Goal: Transaction & Acquisition: Book appointment/travel/reservation

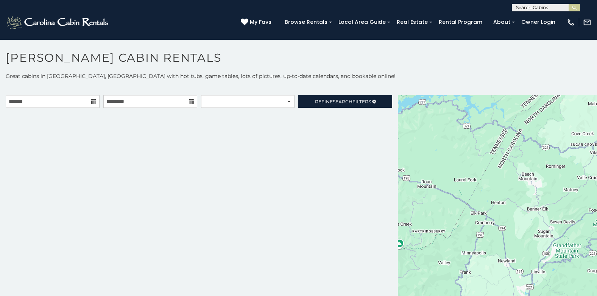
click at [95, 102] on icon at bounding box center [93, 101] width 5 height 5
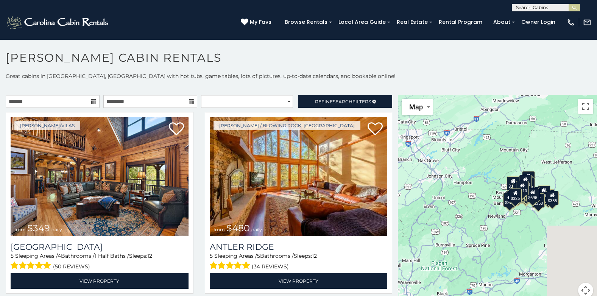
click at [95, 102] on icon at bounding box center [93, 101] width 5 height 5
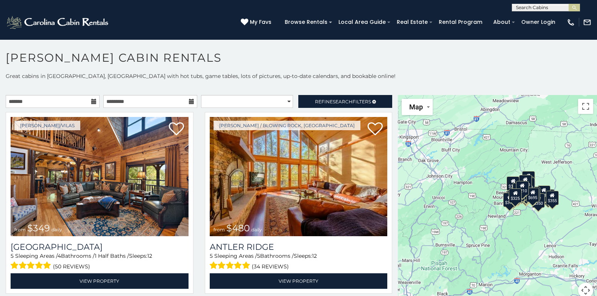
click at [93, 99] on icon at bounding box center [93, 101] width 5 height 5
click at [91, 101] on icon at bounding box center [93, 101] width 5 height 5
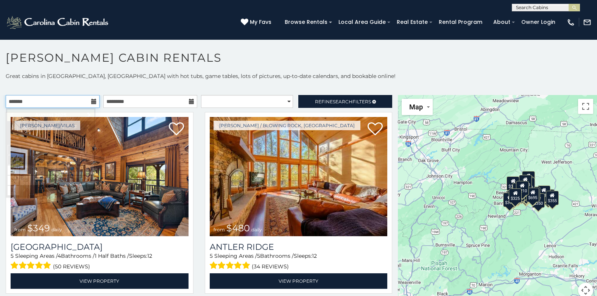
click at [52, 98] on input "text" at bounding box center [53, 101] width 94 height 13
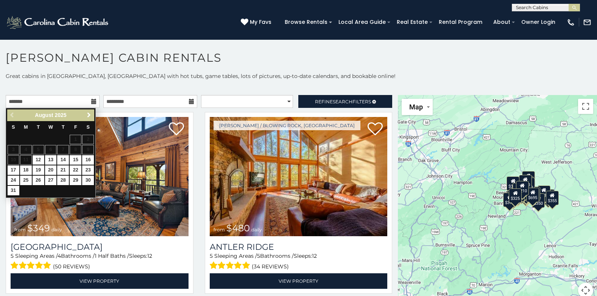
click at [87, 115] on span "Next" at bounding box center [89, 115] width 6 height 6
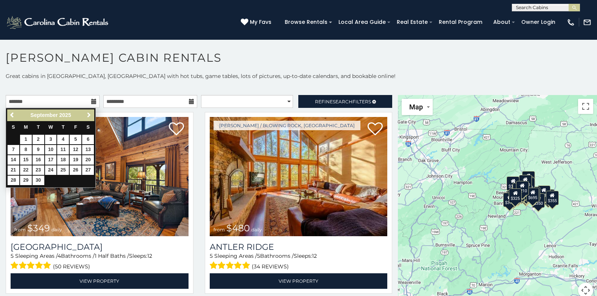
click at [87, 115] on span "Next" at bounding box center [89, 115] width 6 height 6
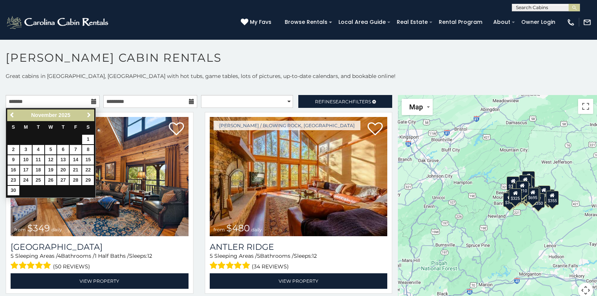
click at [87, 115] on span "Next" at bounding box center [89, 115] width 6 height 6
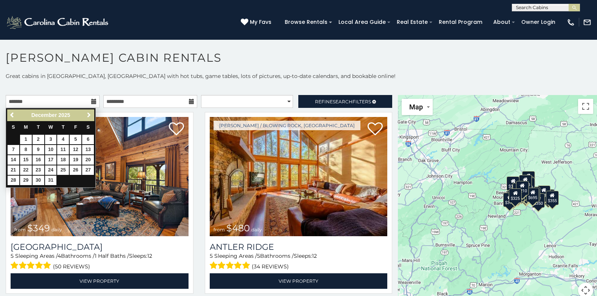
click at [87, 115] on span "Next" at bounding box center [89, 115] width 6 height 6
click at [27, 151] on link "5" at bounding box center [26, 149] width 12 height 9
type input "**********"
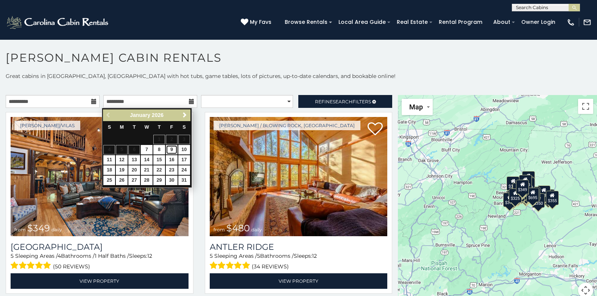
click at [172, 147] on link "9" at bounding box center [172, 149] width 12 height 9
type input "**********"
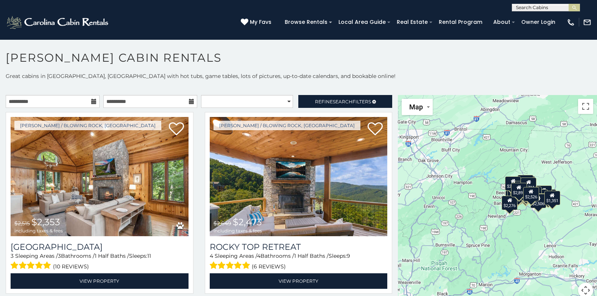
click at [94, 102] on icon at bounding box center [93, 101] width 5 height 5
click at [71, 102] on input "**********" at bounding box center [53, 101] width 94 height 13
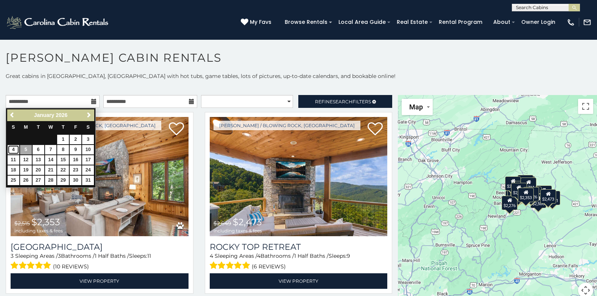
click at [15, 153] on link "4" at bounding box center [14, 149] width 12 height 9
type input "**********"
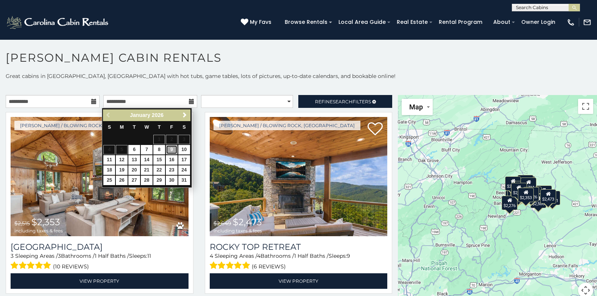
click at [169, 150] on link "9" at bounding box center [172, 149] width 12 height 9
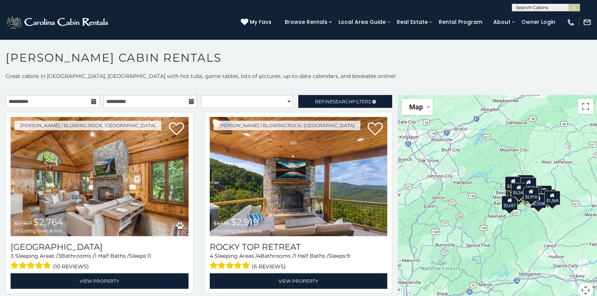
click at [91, 102] on icon at bounding box center [93, 101] width 5 height 5
click at [320, 102] on span "Refine Search Filters" at bounding box center [343, 102] width 56 height 6
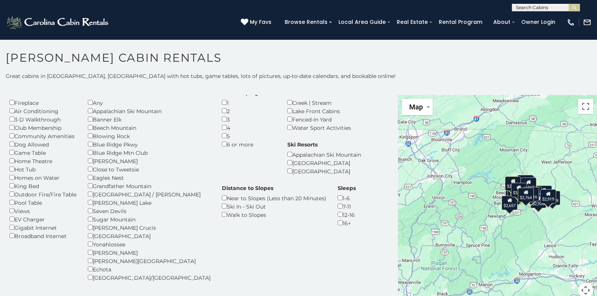
scroll to position [38, 0]
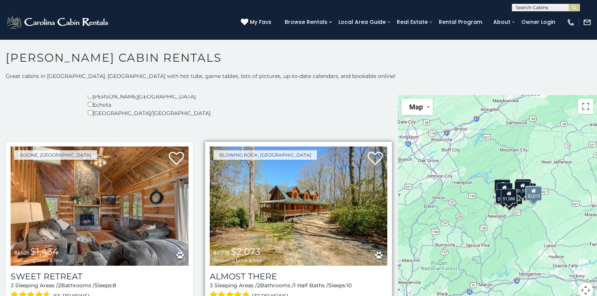
scroll to position [227, 0]
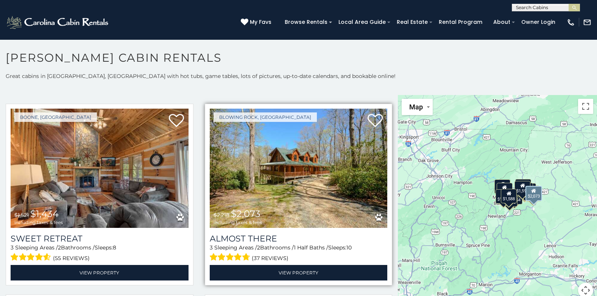
click at [368, 169] on img at bounding box center [299, 168] width 178 height 119
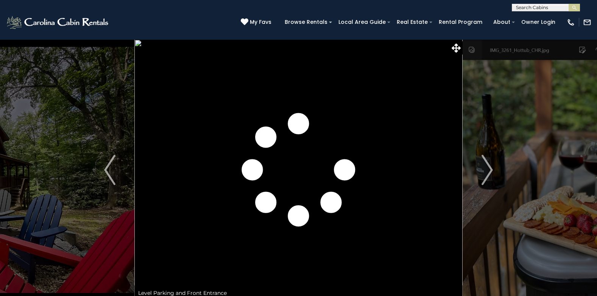
click at [498, 169] on button "Next" at bounding box center [487, 169] width 49 height 261
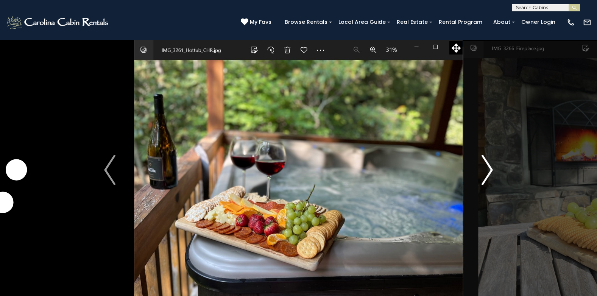
click at [497, 170] on button "Next" at bounding box center [487, 169] width 49 height 261
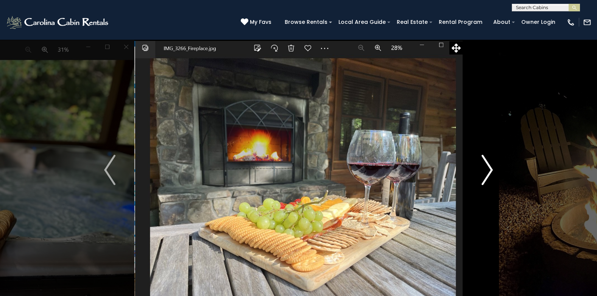
click at [491, 174] on img "Next" at bounding box center [487, 170] width 11 height 30
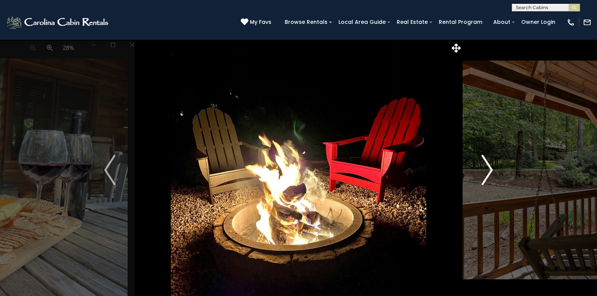
click at [491, 174] on img "Next" at bounding box center [487, 170] width 11 height 30
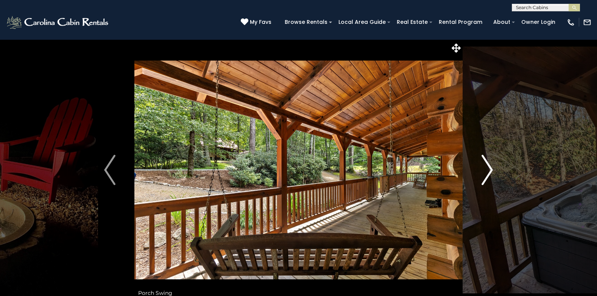
click at [491, 174] on img "Next" at bounding box center [487, 170] width 11 height 30
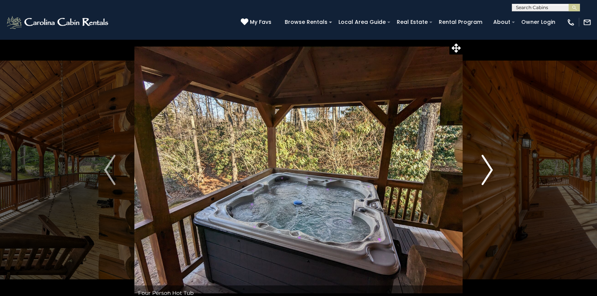
click at [491, 174] on img "Next" at bounding box center [487, 170] width 11 height 30
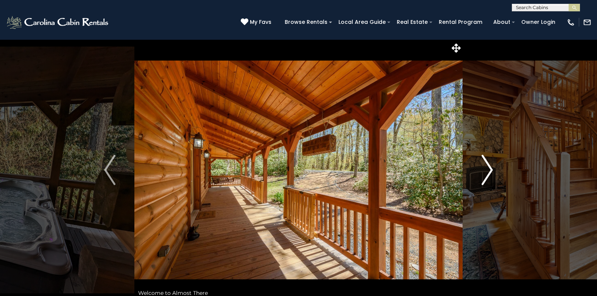
click at [491, 174] on img "Next" at bounding box center [487, 170] width 11 height 30
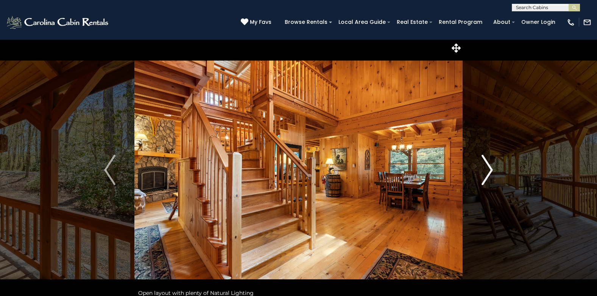
click at [491, 174] on img "Next" at bounding box center [487, 170] width 11 height 30
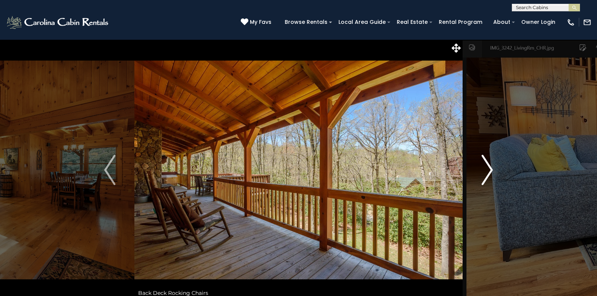
click at [491, 174] on img "Next" at bounding box center [487, 170] width 11 height 30
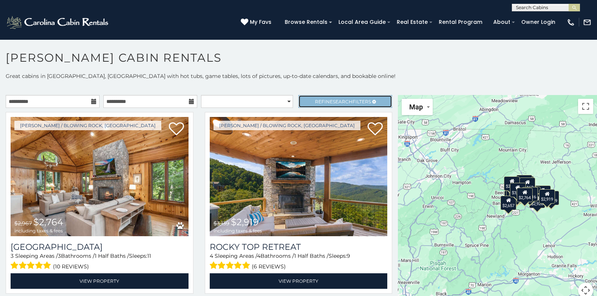
click at [336, 102] on span "Search" at bounding box center [343, 102] width 20 height 6
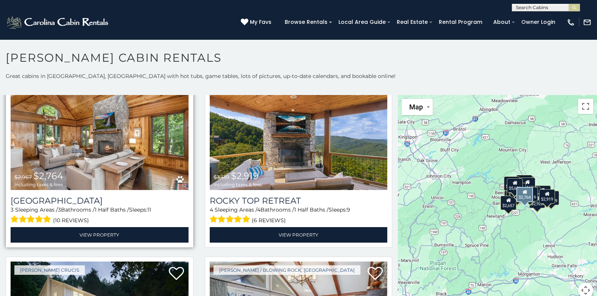
scroll to position [227, 0]
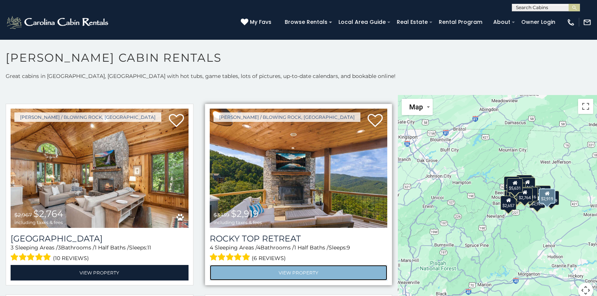
click at [280, 270] on link "View Property" at bounding box center [299, 273] width 178 height 16
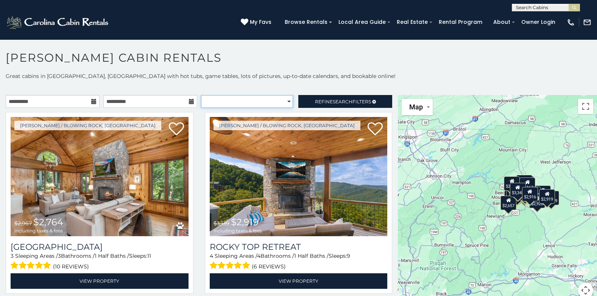
click at [280, 106] on select "**********" at bounding box center [247, 101] width 92 height 13
select select "*****"
click at [201, 95] on select "**********" at bounding box center [247, 101] width 92 height 13
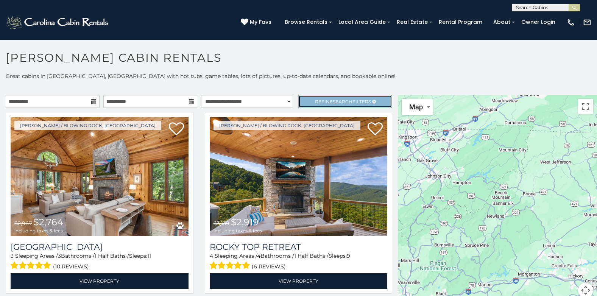
click at [329, 105] on link "Refine Search Filters" at bounding box center [345, 101] width 94 height 13
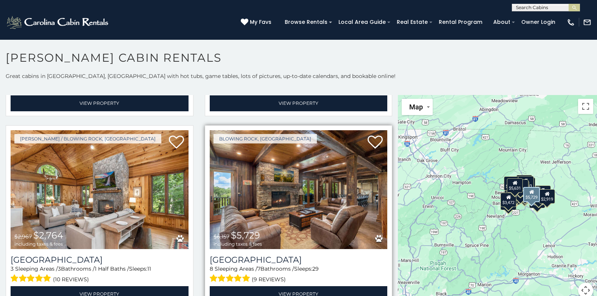
scroll to position [606, 0]
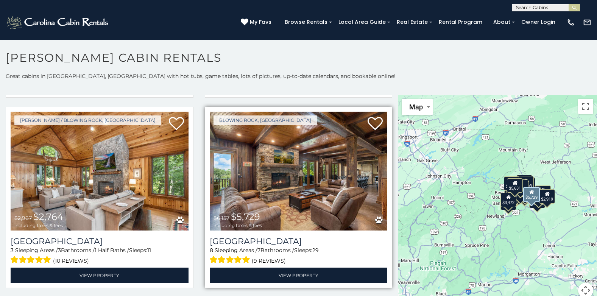
click at [315, 184] on img at bounding box center [299, 171] width 178 height 119
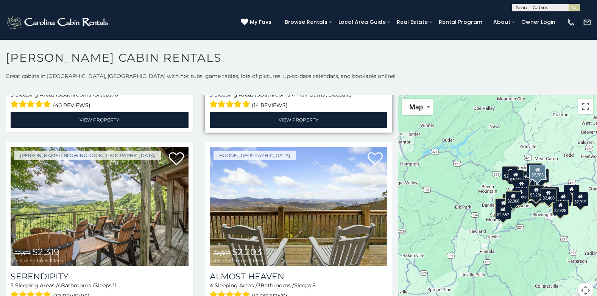
scroll to position [2273, 0]
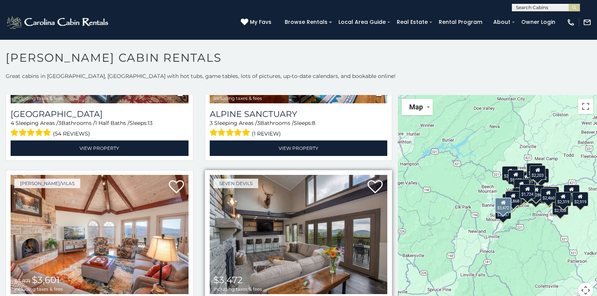
scroll to position [2635, 0]
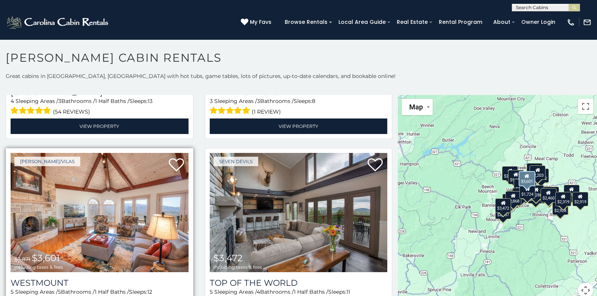
click at [174, 178] on img at bounding box center [100, 212] width 178 height 119
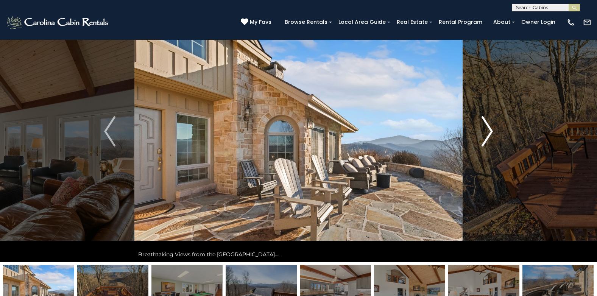
scroll to position [38, 0]
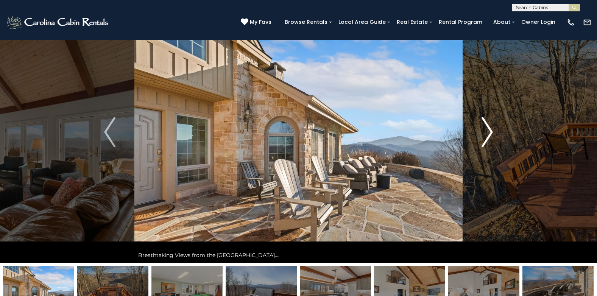
click at [489, 139] on img "Next" at bounding box center [487, 132] width 11 height 30
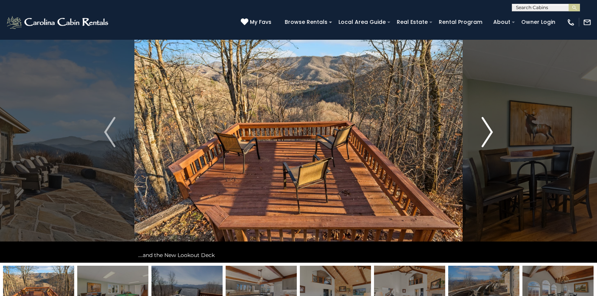
click at [489, 139] on img "Next" at bounding box center [487, 132] width 11 height 30
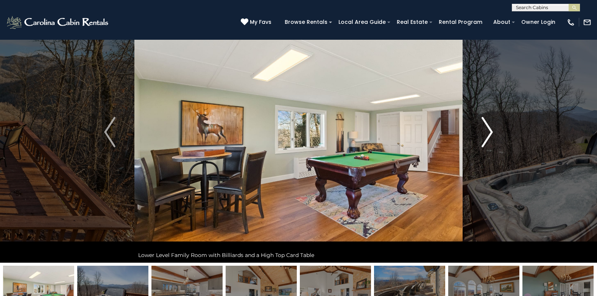
click at [489, 139] on img "Next" at bounding box center [487, 132] width 11 height 30
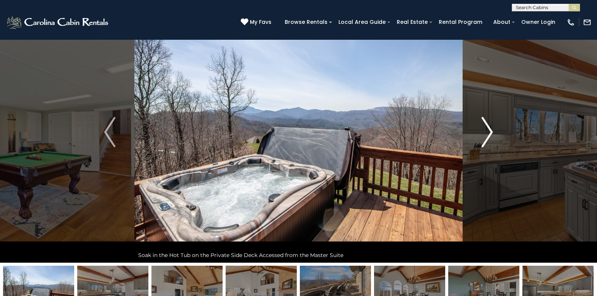
click at [489, 139] on img "Next" at bounding box center [487, 132] width 11 height 30
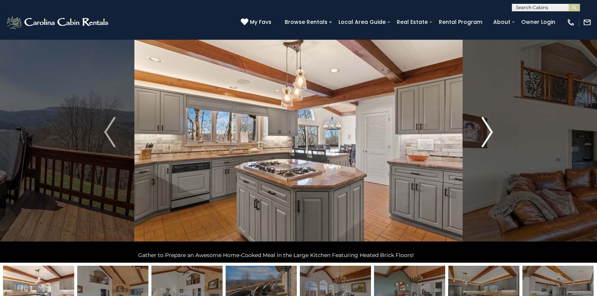
click at [489, 139] on img "Next" at bounding box center [487, 132] width 11 height 30
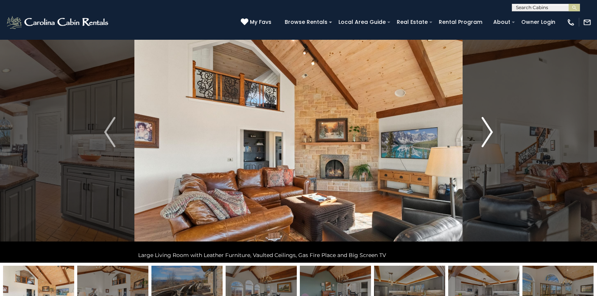
click at [489, 139] on img "Next" at bounding box center [487, 132] width 11 height 30
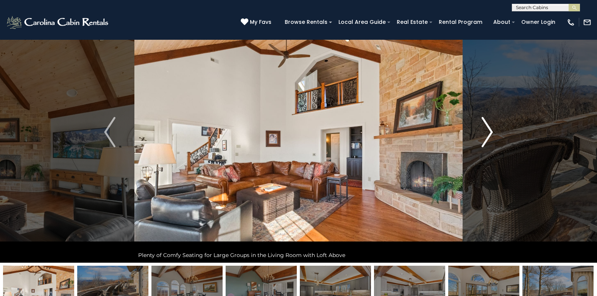
click at [489, 139] on img "Next" at bounding box center [487, 132] width 11 height 30
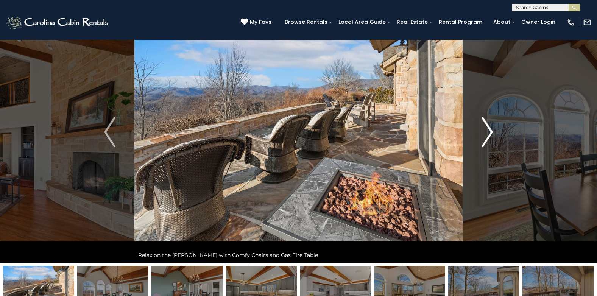
click at [489, 139] on img "Next" at bounding box center [487, 132] width 11 height 30
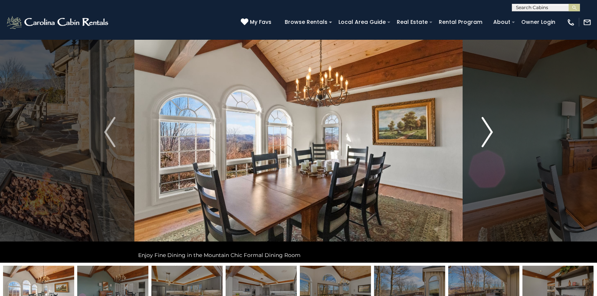
click at [489, 139] on img "Next" at bounding box center [487, 132] width 11 height 30
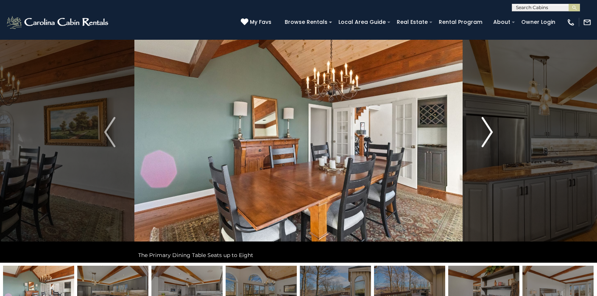
click at [489, 139] on img "Next" at bounding box center [487, 132] width 11 height 30
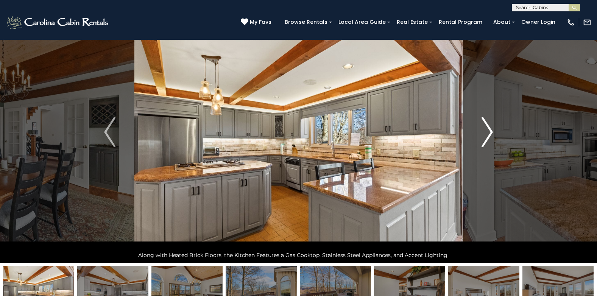
click at [489, 139] on img "Next" at bounding box center [487, 132] width 11 height 30
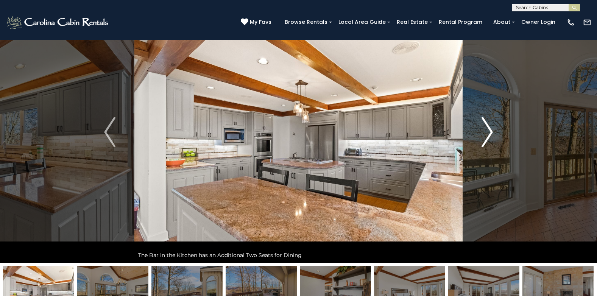
click at [489, 139] on img "Next" at bounding box center [487, 132] width 11 height 30
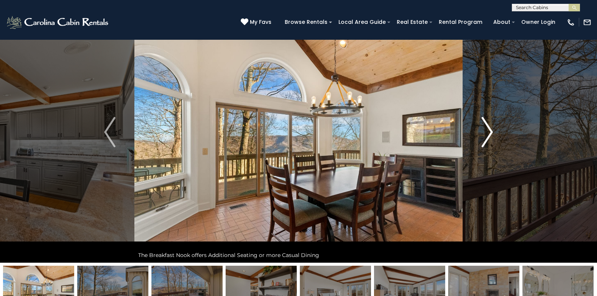
click at [489, 139] on img "Next" at bounding box center [487, 132] width 11 height 30
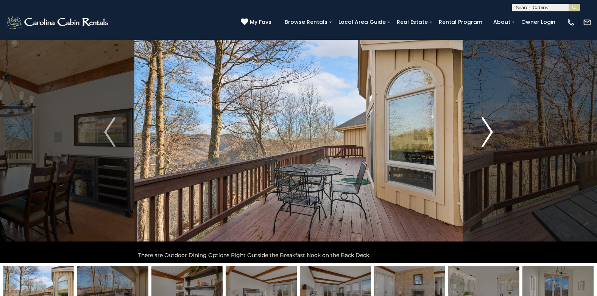
click at [489, 139] on img "Next" at bounding box center [487, 132] width 11 height 30
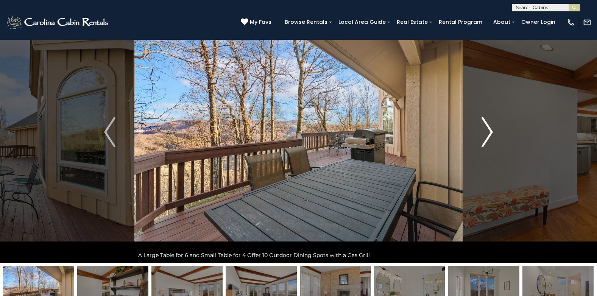
click at [489, 139] on img "Next" at bounding box center [487, 132] width 11 height 30
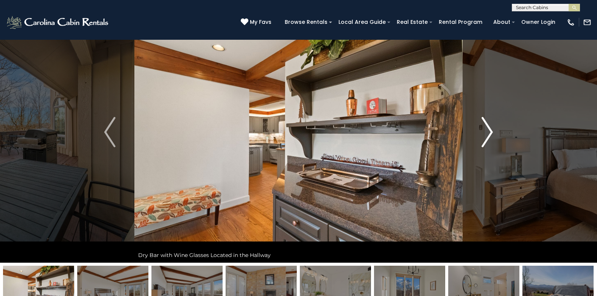
click at [489, 139] on img "Next" at bounding box center [487, 132] width 11 height 30
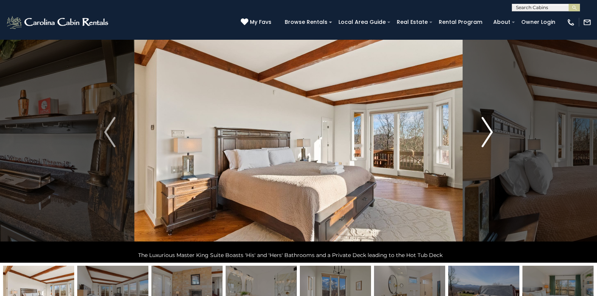
click at [489, 139] on img "Next" at bounding box center [487, 132] width 11 height 30
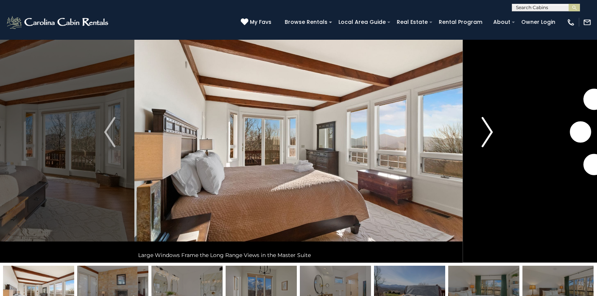
click at [489, 139] on img "Next" at bounding box center [487, 132] width 11 height 30
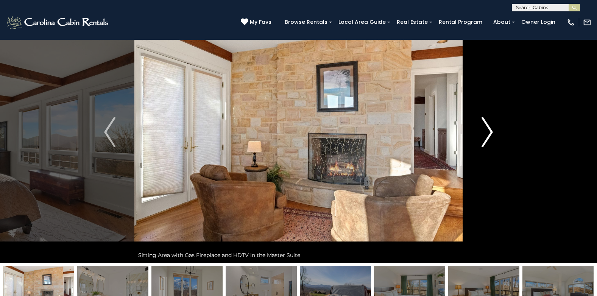
click at [489, 139] on img "Next" at bounding box center [487, 132] width 11 height 30
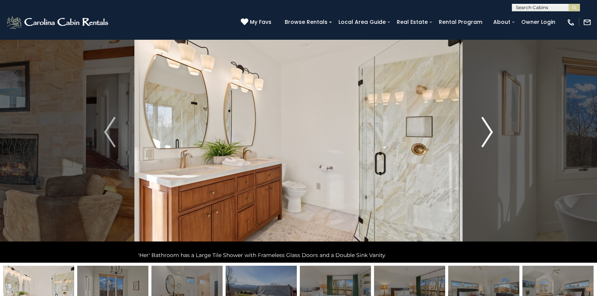
click at [489, 139] on img "Next" at bounding box center [487, 132] width 11 height 30
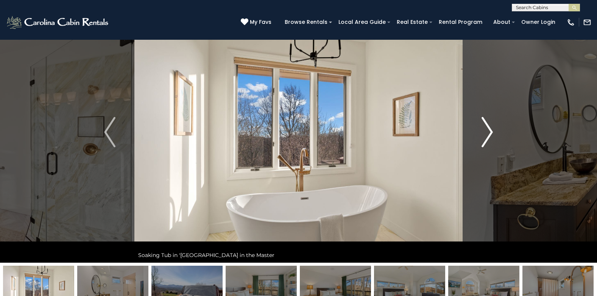
click at [489, 139] on img "Next" at bounding box center [487, 132] width 11 height 30
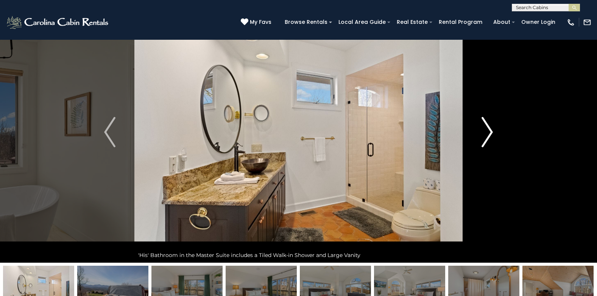
click at [489, 139] on img "Next" at bounding box center [487, 132] width 11 height 30
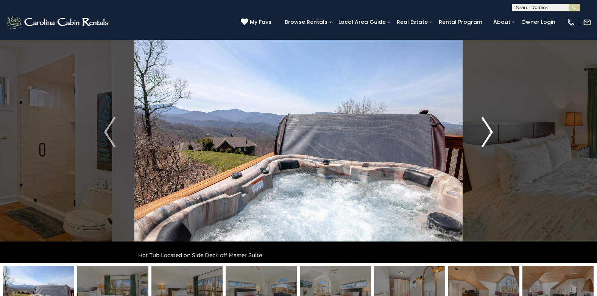
click at [489, 139] on img "Next" at bounding box center [487, 132] width 11 height 30
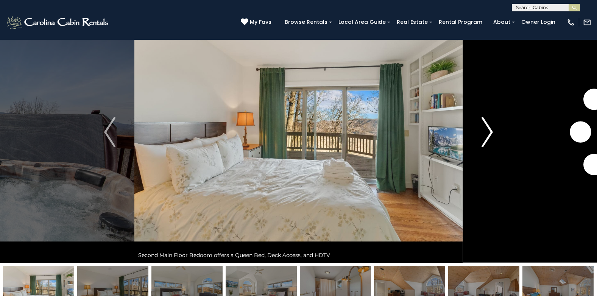
click at [489, 139] on img "Next" at bounding box center [487, 132] width 11 height 30
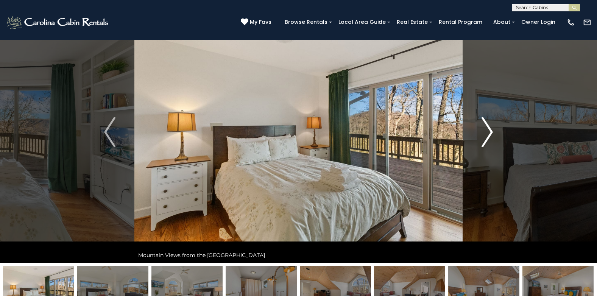
click at [489, 139] on img "Next" at bounding box center [487, 132] width 11 height 30
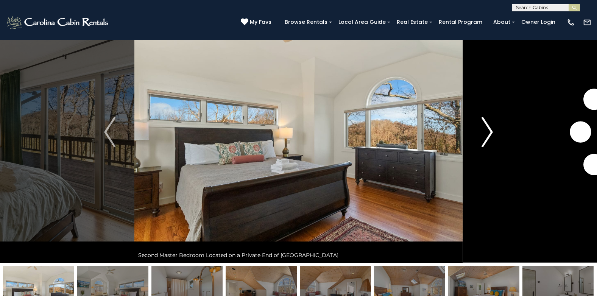
click at [489, 139] on img "Next" at bounding box center [487, 132] width 11 height 30
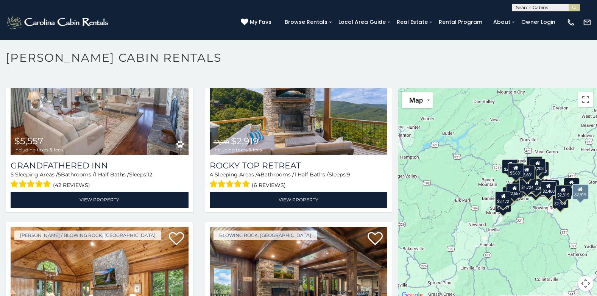
scroll to position [189, 0]
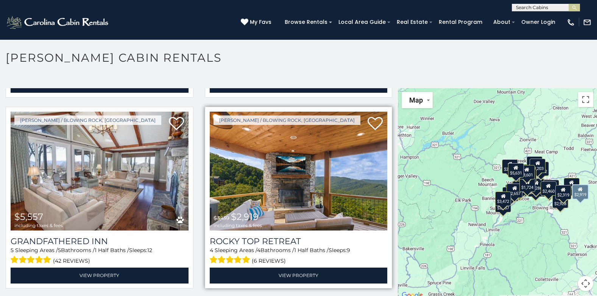
click at [351, 191] on img at bounding box center [299, 171] width 178 height 119
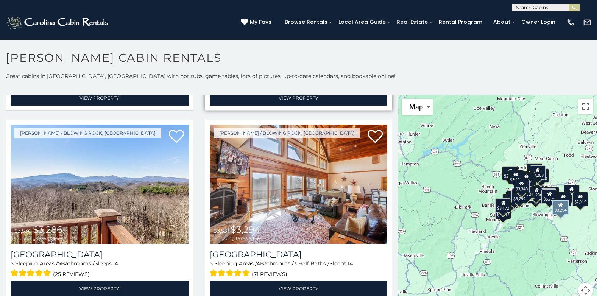
scroll to position [947, 0]
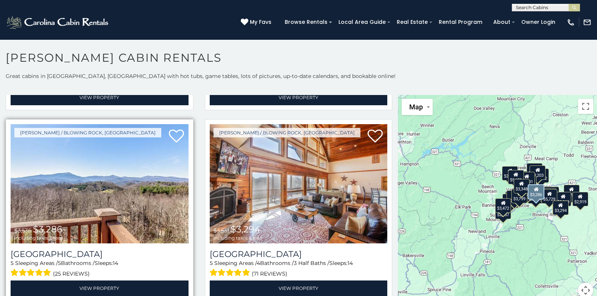
click at [173, 181] on img at bounding box center [100, 183] width 178 height 119
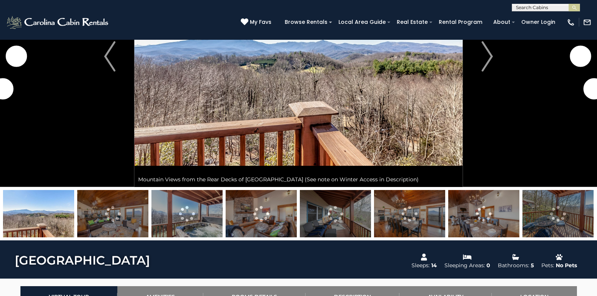
click at [200, 209] on img at bounding box center [187, 213] width 71 height 47
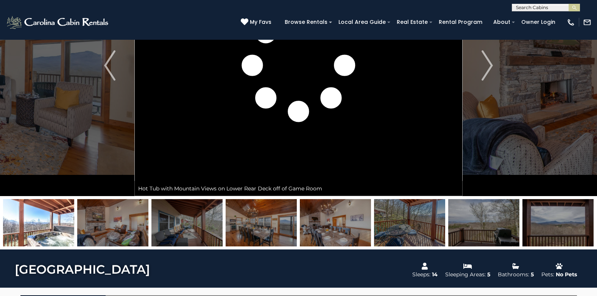
scroll to position [38, 0]
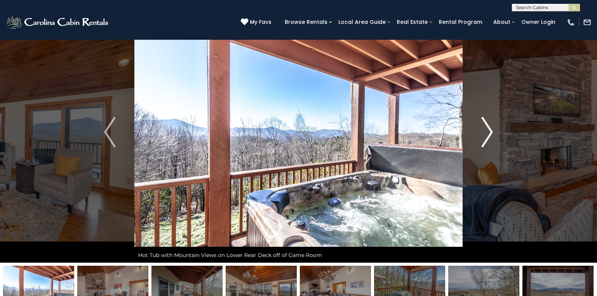
click at [484, 131] on img "Next" at bounding box center [487, 132] width 11 height 30
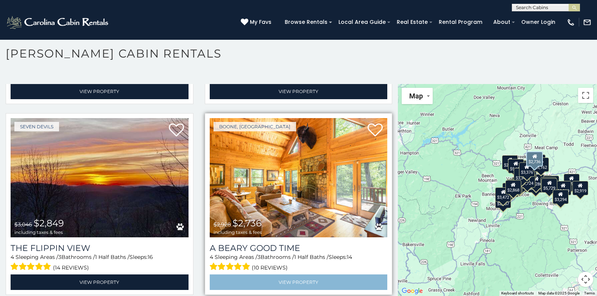
scroll to position [1704, 0]
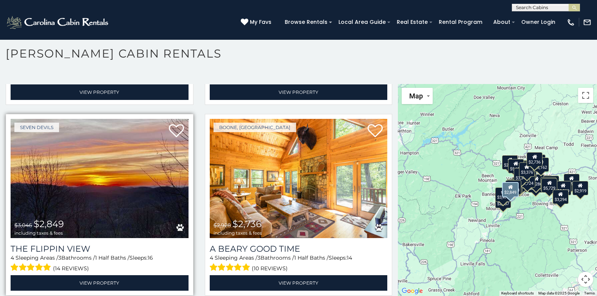
click at [164, 162] on img at bounding box center [100, 178] width 178 height 119
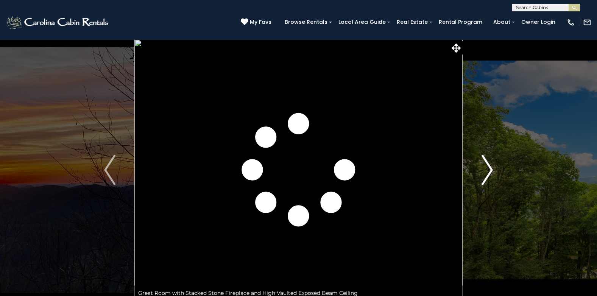
click at [486, 173] on img "Next" at bounding box center [487, 170] width 11 height 30
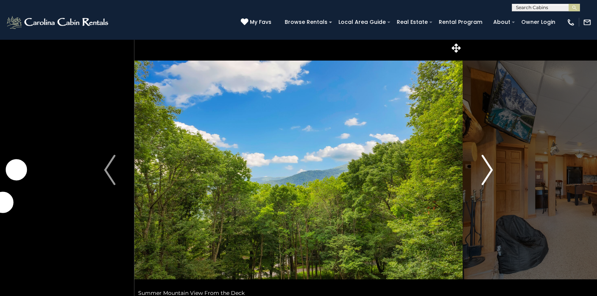
click at [486, 174] on img "Next" at bounding box center [487, 170] width 11 height 30
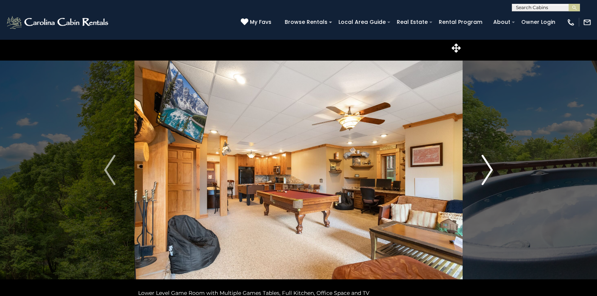
click at [486, 176] on img "Next" at bounding box center [487, 170] width 11 height 30
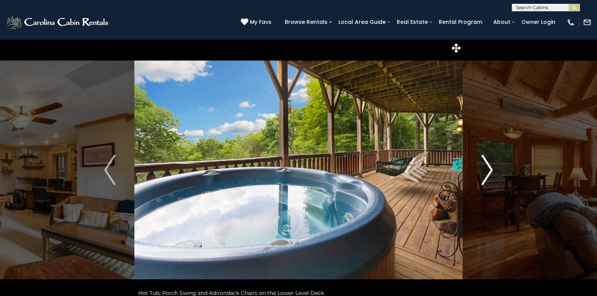
click at [486, 177] on img "Next" at bounding box center [487, 170] width 11 height 30
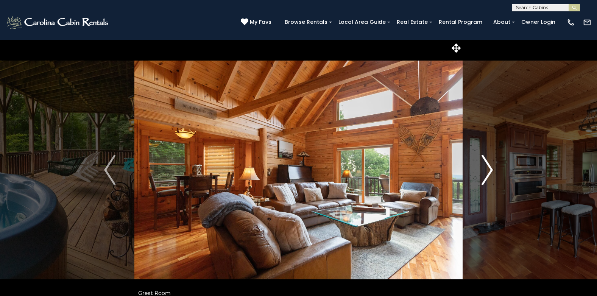
click at [486, 177] on img "Next" at bounding box center [487, 170] width 11 height 30
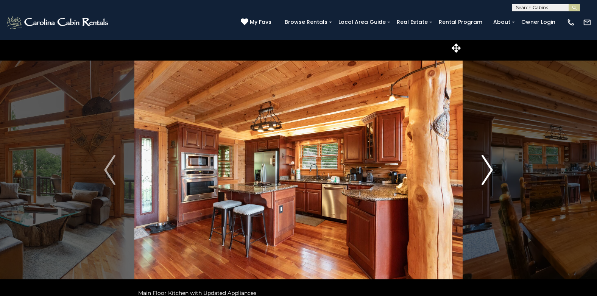
click at [486, 178] on img "Next" at bounding box center [487, 170] width 11 height 30
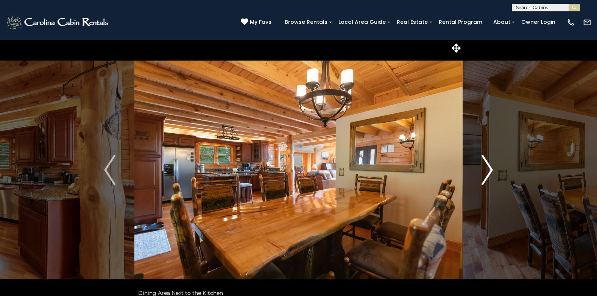
click at [486, 178] on img "Next" at bounding box center [487, 170] width 11 height 30
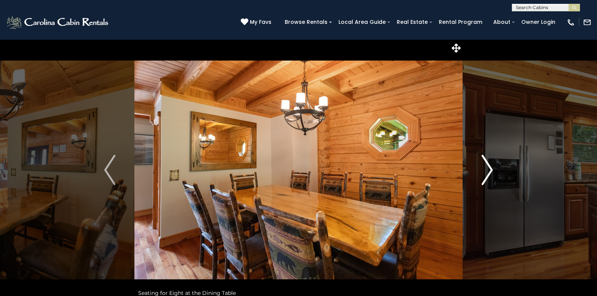
click at [486, 178] on img "Next" at bounding box center [487, 170] width 11 height 30
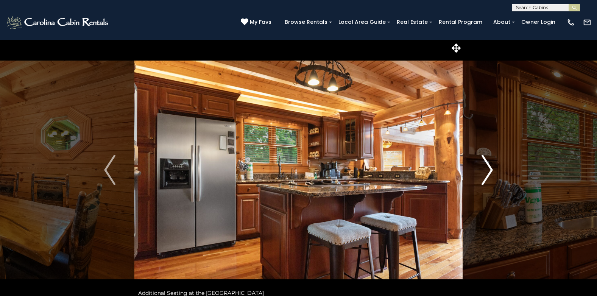
click at [486, 178] on img "Next" at bounding box center [487, 170] width 11 height 30
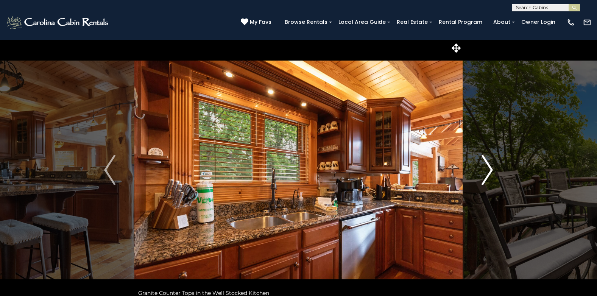
click at [486, 178] on img "Next" at bounding box center [487, 170] width 11 height 30
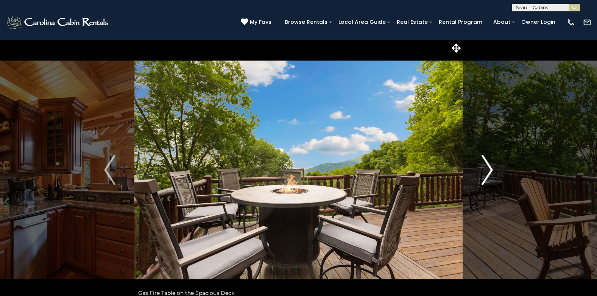
click at [486, 178] on img "Next" at bounding box center [487, 170] width 11 height 30
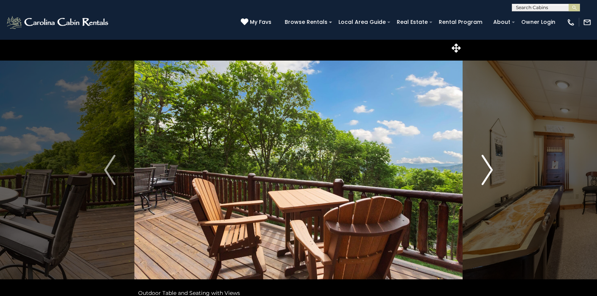
click at [486, 178] on img "Next" at bounding box center [487, 170] width 11 height 30
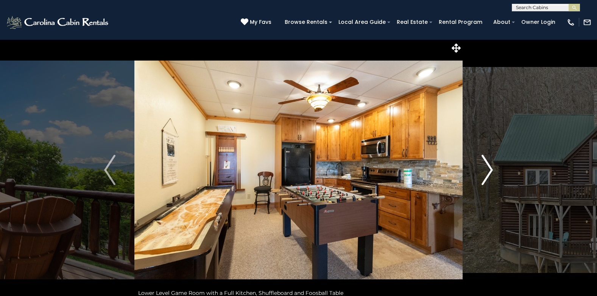
click at [486, 178] on img "Next" at bounding box center [487, 170] width 11 height 30
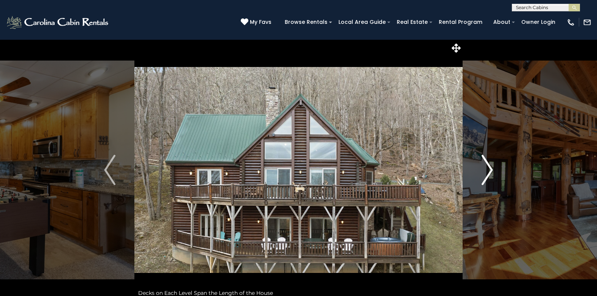
click at [486, 178] on img "Next" at bounding box center [487, 170] width 11 height 30
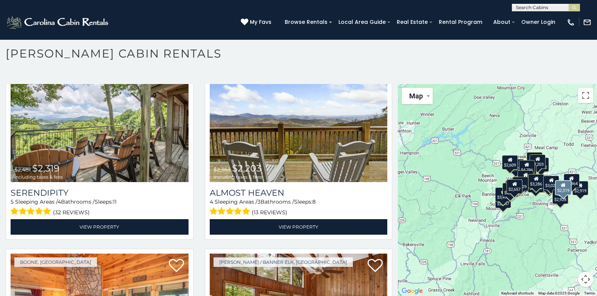
scroll to position [2386, 0]
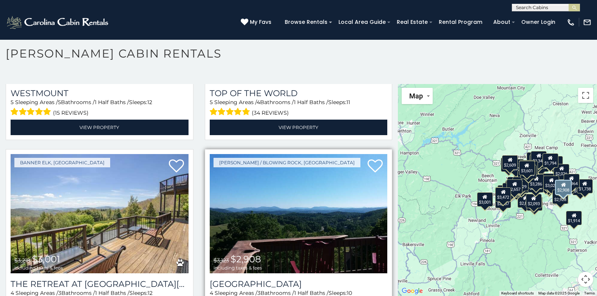
scroll to position [2825, 0]
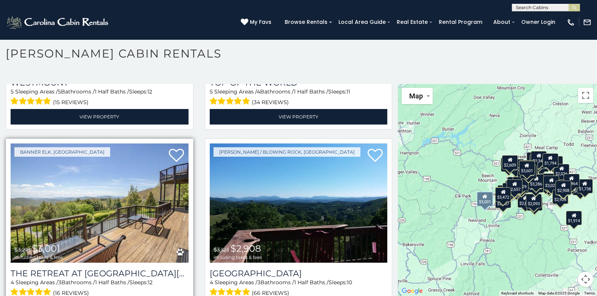
click at [119, 177] on img at bounding box center [100, 203] width 178 height 119
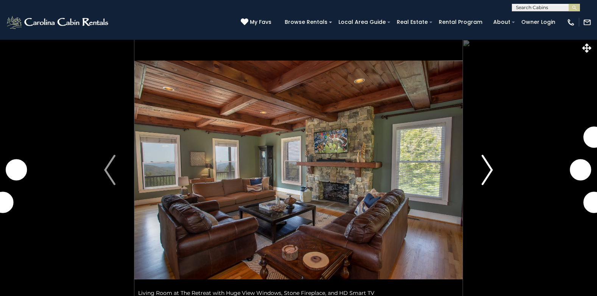
click at [487, 174] on img "Next" at bounding box center [487, 170] width 11 height 30
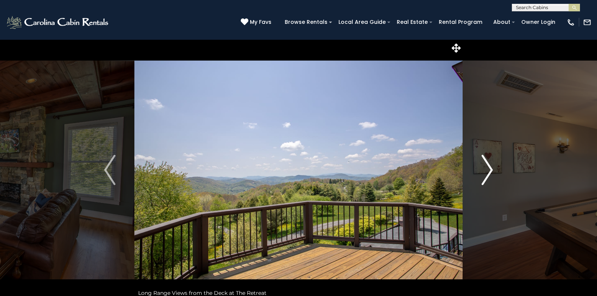
click at [486, 175] on img "Next" at bounding box center [487, 170] width 11 height 30
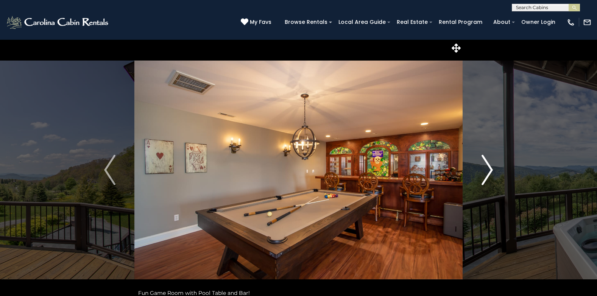
click at [486, 175] on img "Next" at bounding box center [487, 170] width 11 height 30
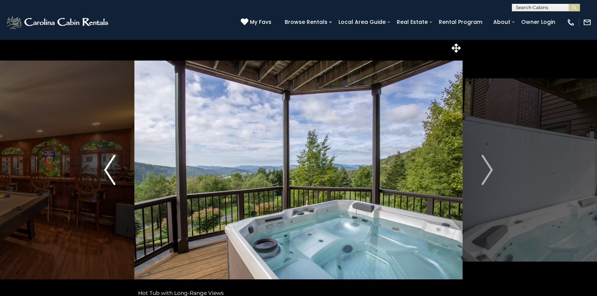
click at [103, 159] on button "Previous" at bounding box center [109, 169] width 49 height 261
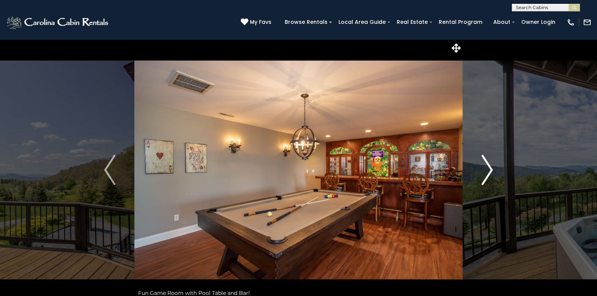
click at [481, 177] on button "Next" at bounding box center [487, 169] width 49 height 261
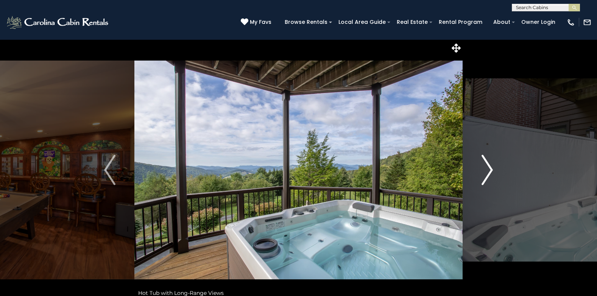
click at [481, 177] on button "Next" at bounding box center [487, 169] width 49 height 261
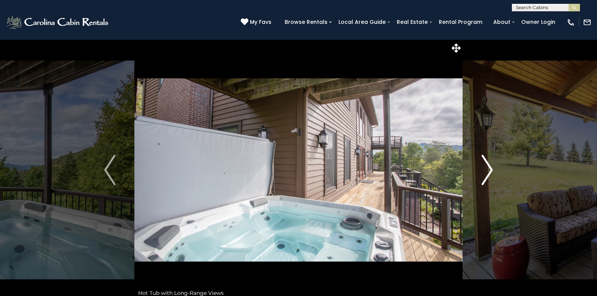
click at [481, 177] on button "Next" at bounding box center [487, 169] width 49 height 261
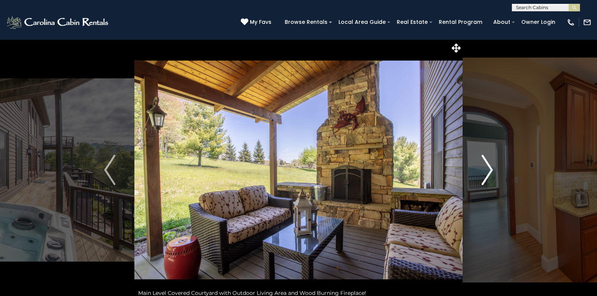
click at [481, 177] on button "Next" at bounding box center [487, 169] width 49 height 261
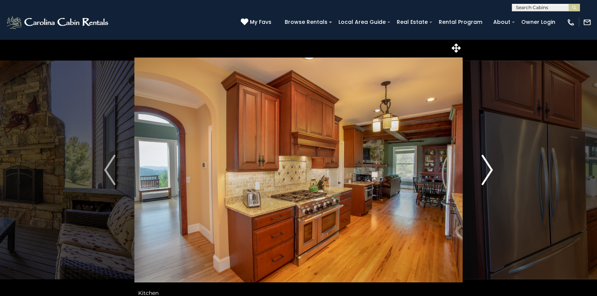
click at [481, 177] on button "Next" at bounding box center [487, 169] width 49 height 261
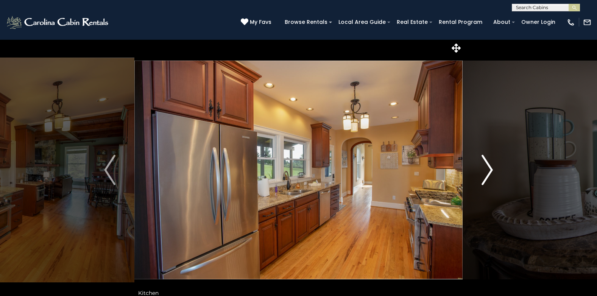
click at [481, 177] on button "Next" at bounding box center [487, 169] width 49 height 261
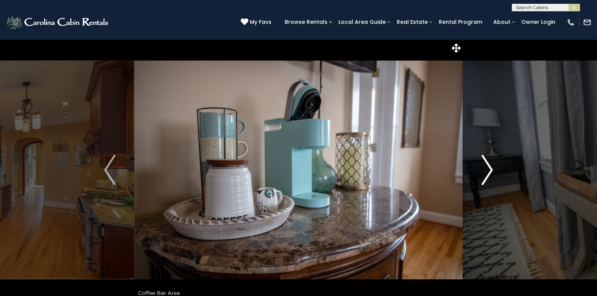
click at [481, 177] on button "Next" at bounding box center [487, 169] width 49 height 261
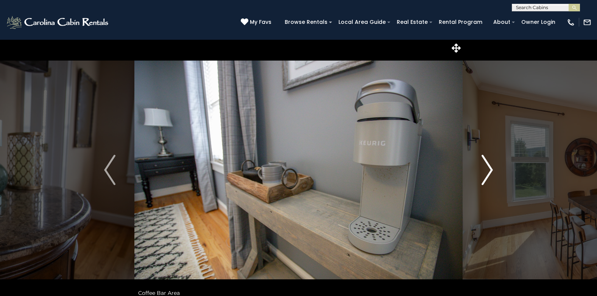
click at [481, 177] on button "Next" at bounding box center [487, 169] width 49 height 261
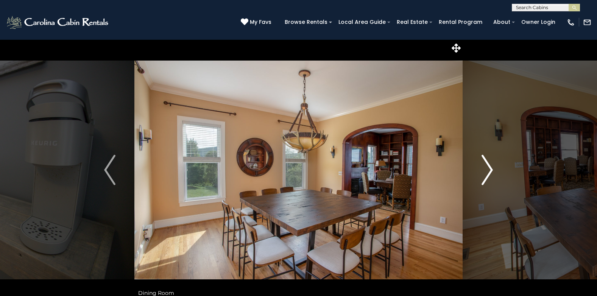
click at [481, 177] on button "Next" at bounding box center [487, 169] width 49 height 261
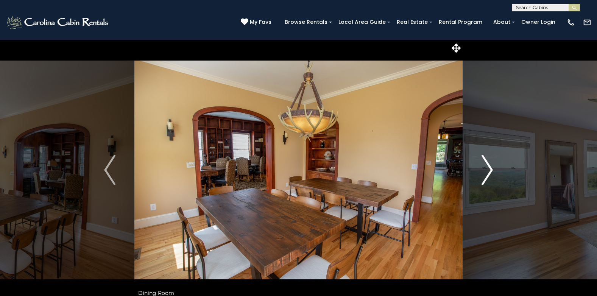
click at [481, 177] on button "Next" at bounding box center [487, 169] width 49 height 261
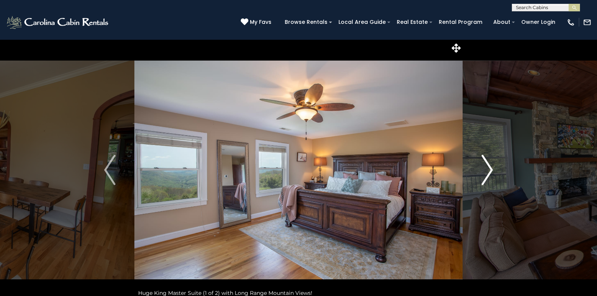
click at [481, 177] on button "Next" at bounding box center [487, 169] width 49 height 261
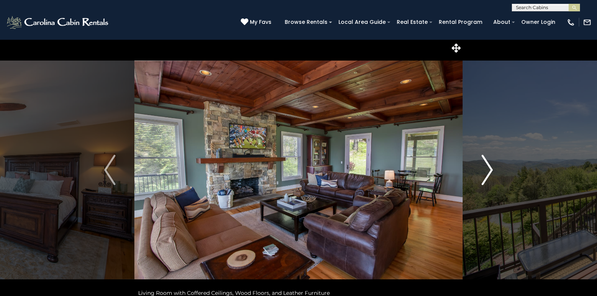
click at [481, 177] on button "Next" at bounding box center [487, 169] width 49 height 261
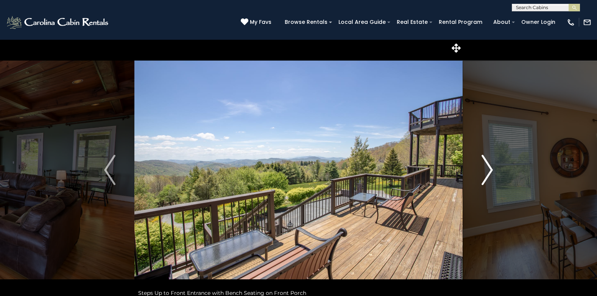
click at [481, 177] on button "Next" at bounding box center [487, 169] width 49 height 261
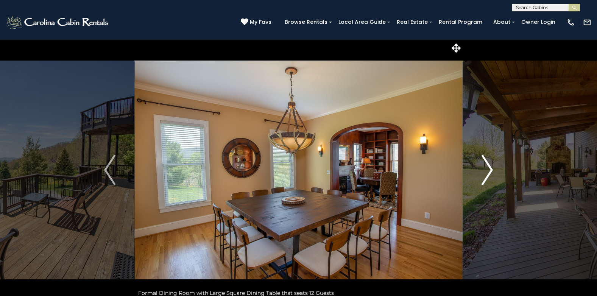
click at [481, 177] on button "Next" at bounding box center [487, 169] width 49 height 261
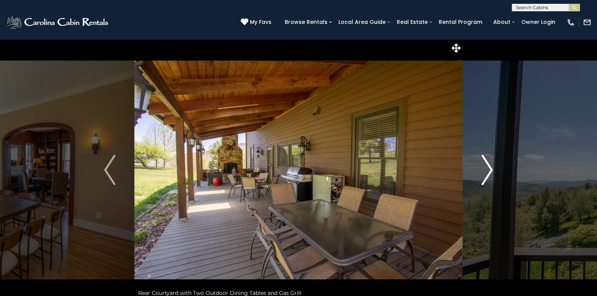
click at [481, 177] on button "Next" at bounding box center [487, 169] width 49 height 261
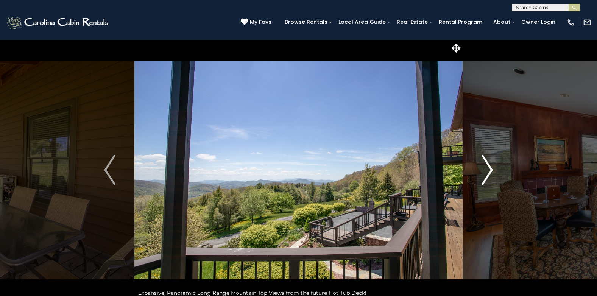
click at [481, 177] on button "Next" at bounding box center [487, 169] width 49 height 261
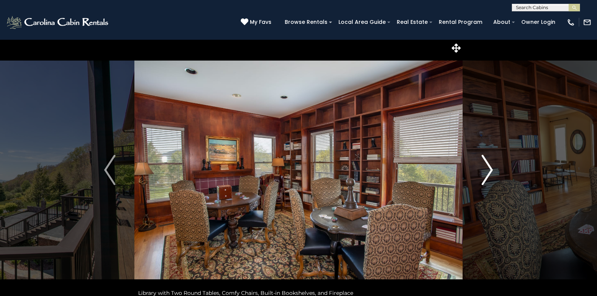
click at [481, 177] on button "Next" at bounding box center [487, 169] width 49 height 261
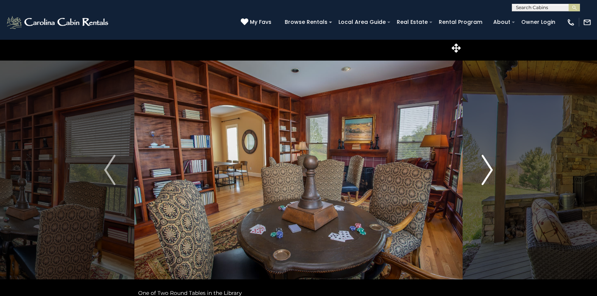
click at [481, 177] on button "Next" at bounding box center [487, 169] width 49 height 261
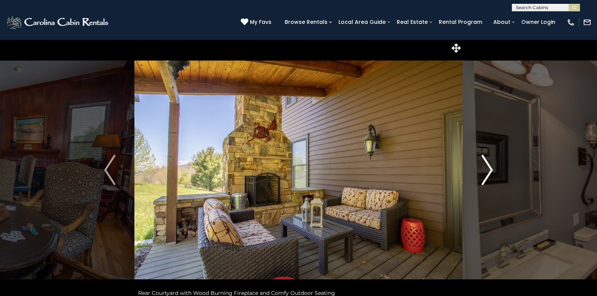
click at [481, 177] on button "Next" at bounding box center [487, 169] width 49 height 261
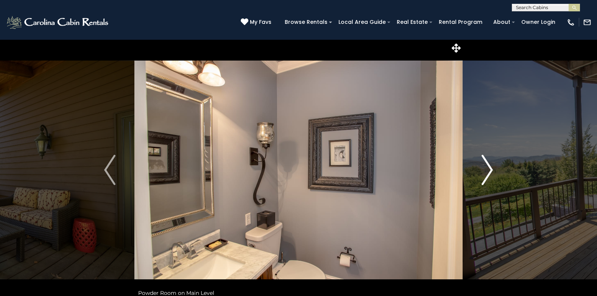
click at [481, 177] on button "Next" at bounding box center [487, 169] width 49 height 261
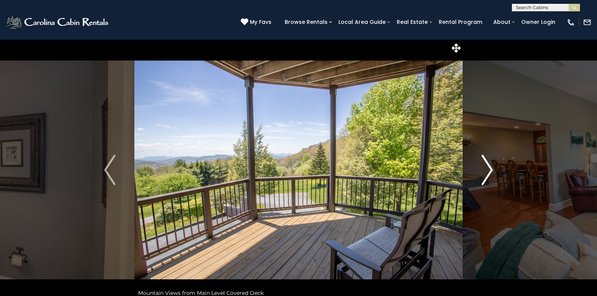
click at [481, 177] on button "Next" at bounding box center [487, 169] width 49 height 261
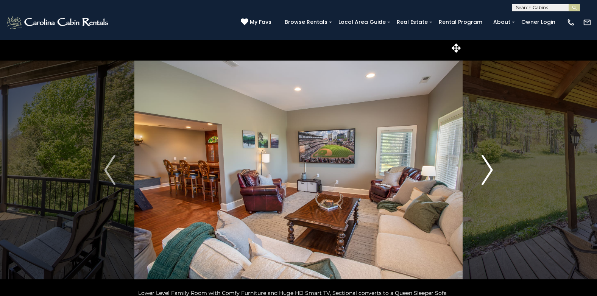
click at [481, 177] on button "Next" at bounding box center [487, 169] width 49 height 261
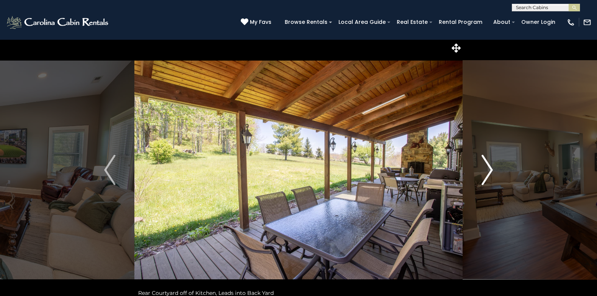
click at [481, 177] on button "Next" at bounding box center [487, 169] width 49 height 261
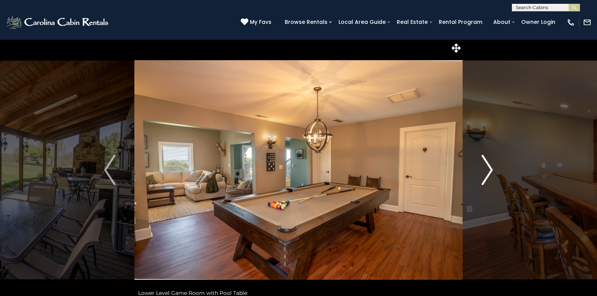
click at [481, 177] on button "Next" at bounding box center [487, 169] width 49 height 261
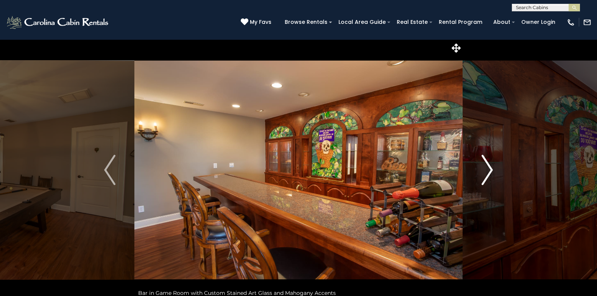
click at [481, 177] on button "Next" at bounding box center [487, 169] width 49 height 261
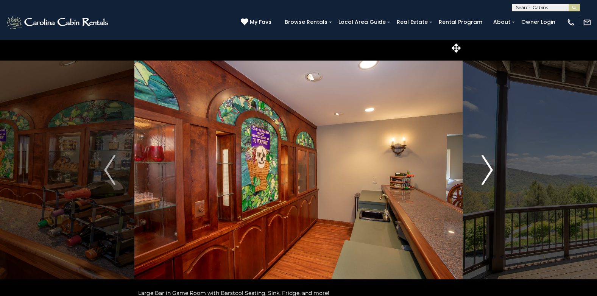
click at [481, 177] on button "Next" at bounding box center [487, 169] width 49 height 261
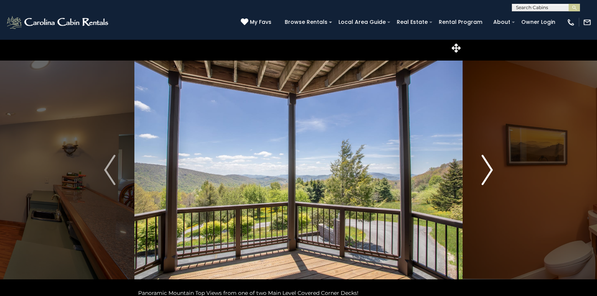
click at [481, 177] on button "Next" at bounding box center [487, 169] width 49 height 261
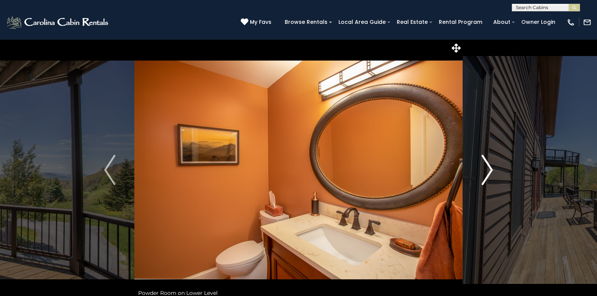
click at [481, 177] on button "Next" at bounding box center [487, 169] width 49 height 261
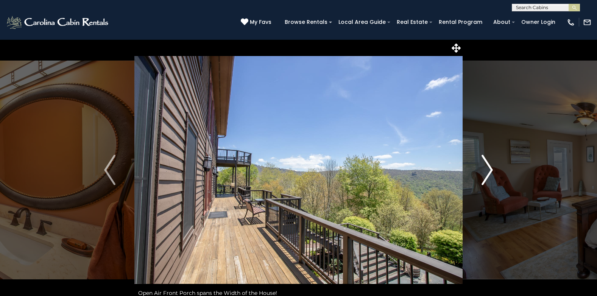
click at [481, 177] on button "Next" at bounding box center [487, 169] width 49 height 261
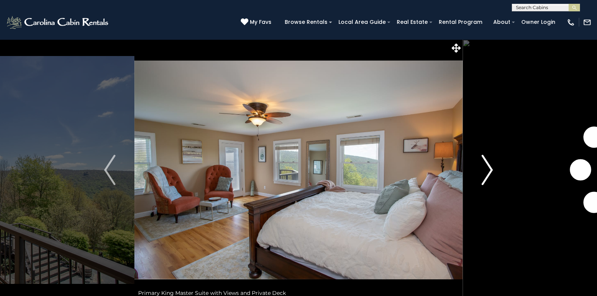
click at [481, 177] on button "Next" at bounding box center [487, 169] width 49 height 261
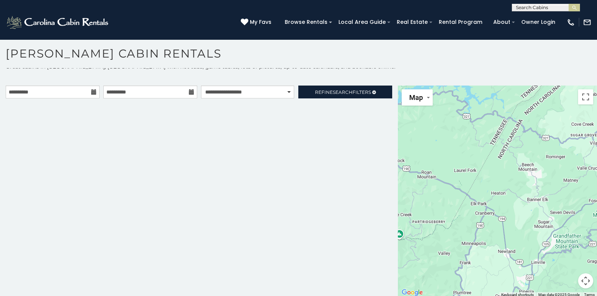
scroll to position [7, 0]
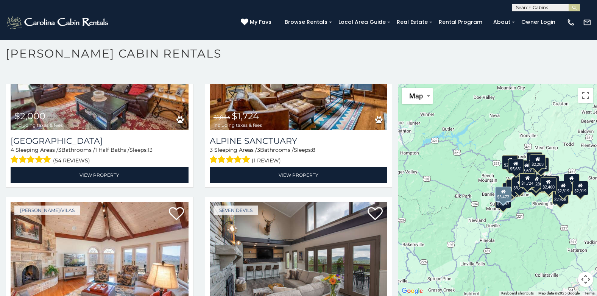
scroll to position [2635, 0]
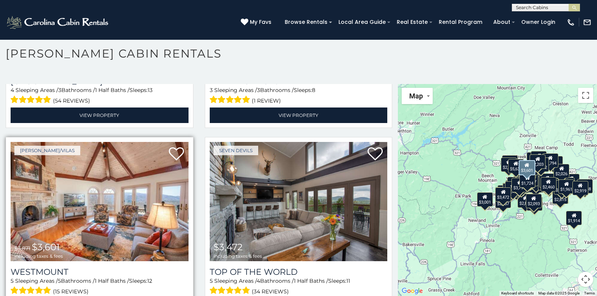
click at [172, 173] on img at bounding box center [100, 201] width 178 height 119
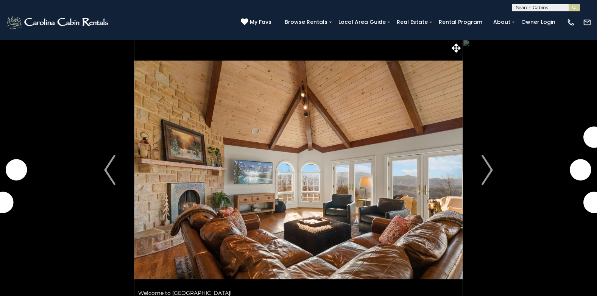
click at [484, 172] on img "Next" at bounding box center [487, 170] width 11 height 30
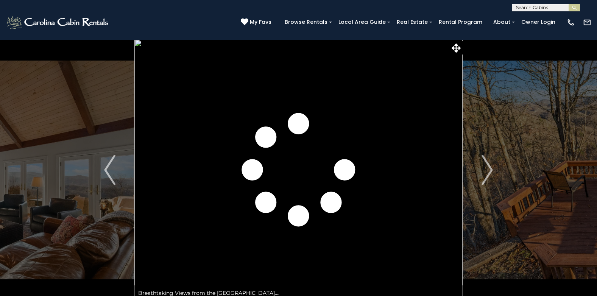
click at [484, 172] on img "Next" at bounding box center [487, 170] width 11 height 30
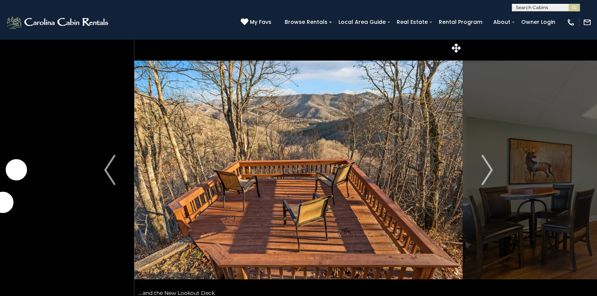
click at [484, 172] on img "Next" at bounding box center [487, 170] width 11 height 30
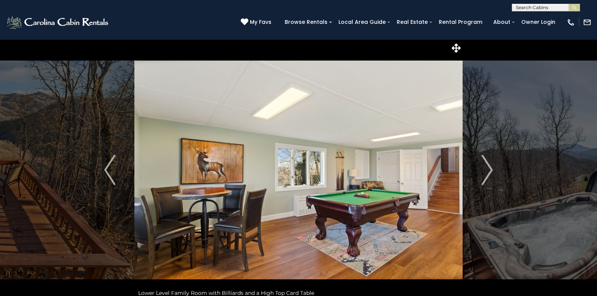
click at [484, 172] on img "Next" at bounding box center [487, 170] width 11 height 30
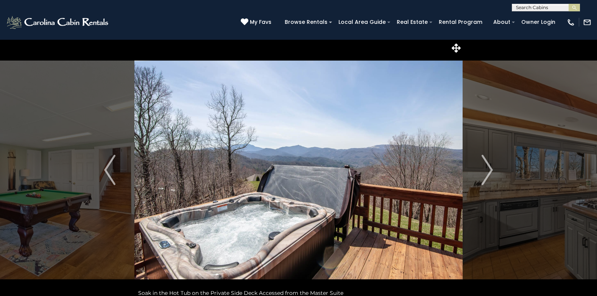
click at [484, 172] on img "Next" at bounding box center [487, 170] width 11 height 30
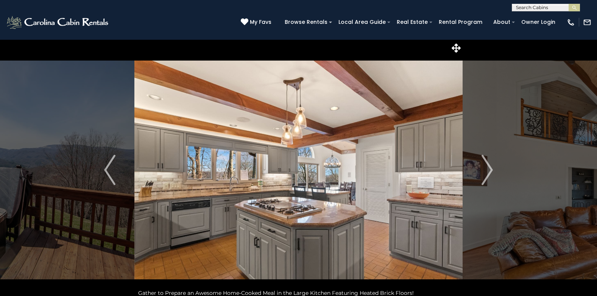
click at [484, 172] on img "Next" at bounding box center [487, 170] width 11 height 30
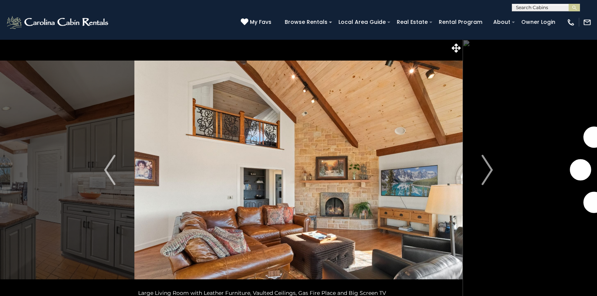
click at [484, 172] on img "Next" at bounding box center [487, 170] width 11 height 30
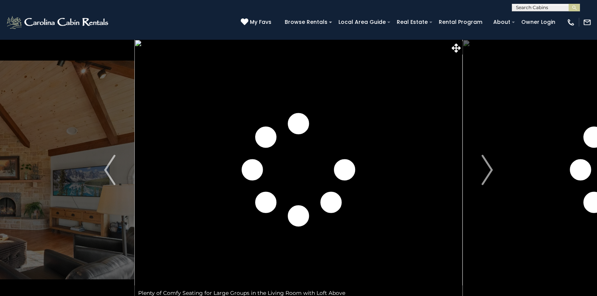
click at [484, 172] on img "Next" at bounding box center [487, 170] width 11 height 30
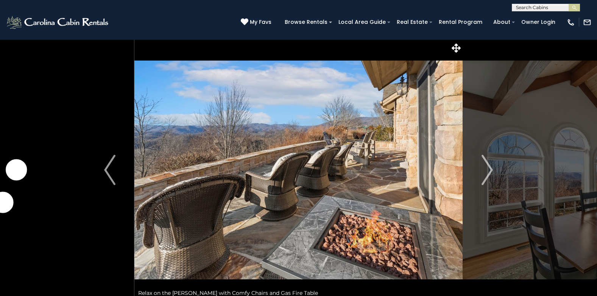
click at [484, 172] on img "Next" at bounding box center [487, 170] width 11 height 30
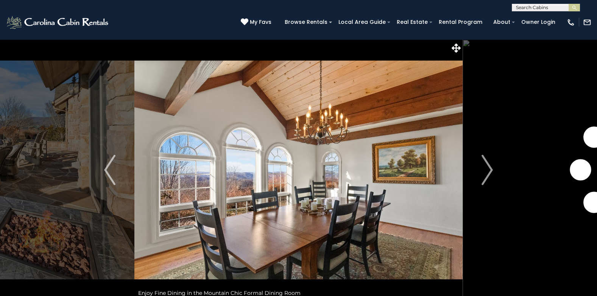
click at [484, 172] on img "Next" at bounding box center [487, 170] width 11 height 30
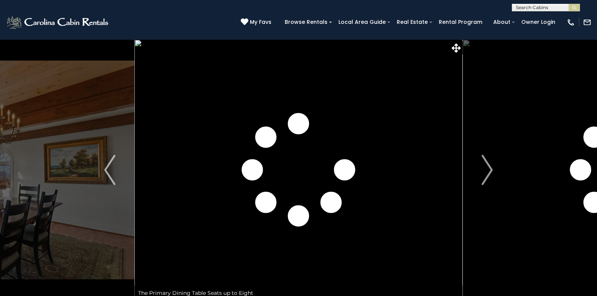
click at [484, 172] on img "Next" at bounding box center [487, 170] width 11 height 30
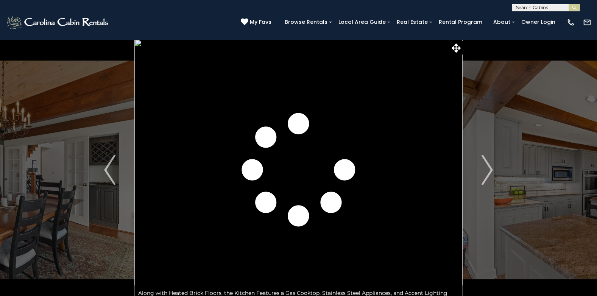
click at [484, 172] on img "Next" at bounding box center [487, 170] width 11 height 30
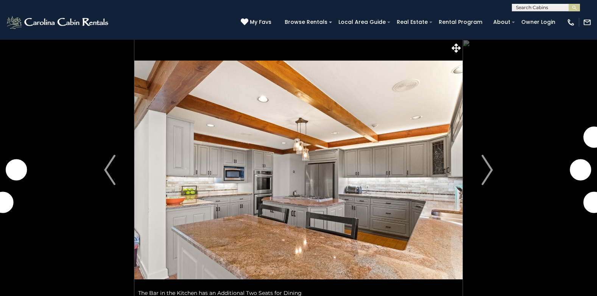
click at [484, 172] on img "Next" at bounding box center [487, 170] width 11 height 30
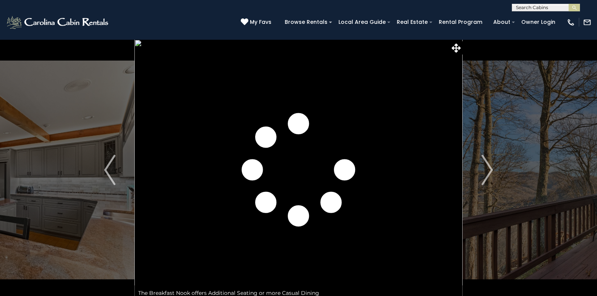
click at [484, 172] on img "Next" at bounding box center [487, 170] width 11 height 30
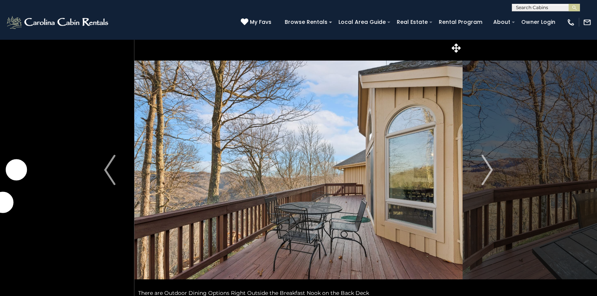
click at [484, 172] on img "Next" at bounding box center [487, 170] width 11 height 30
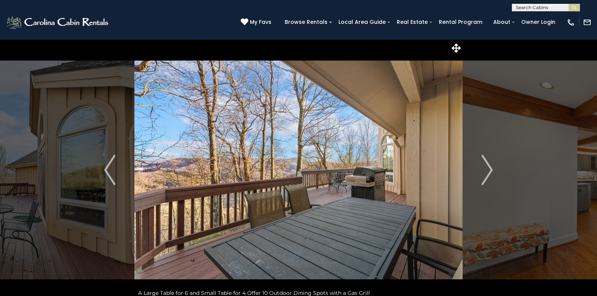
click at [484, 172] on img "Next" at bounding box center [487, 170] width 11 height 30
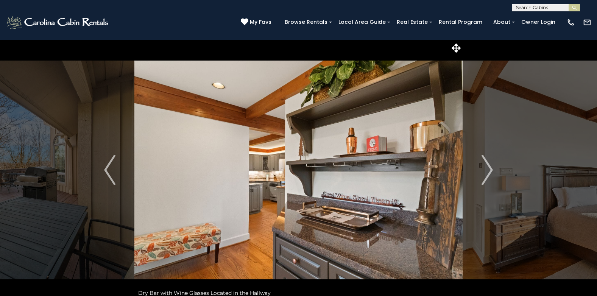
click at [484, 172] on img "Next" at bounding box center [487, 170] width 11 height 30
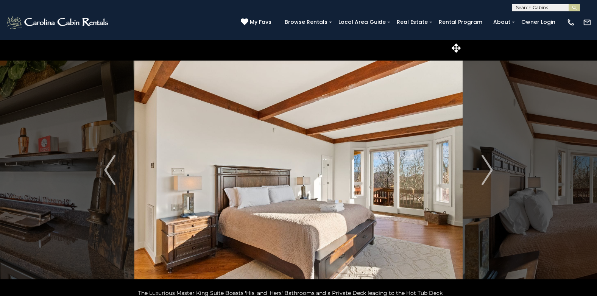
click at [484, 172] on img "Next" at bounding box center [487, 170] width 11 height 30
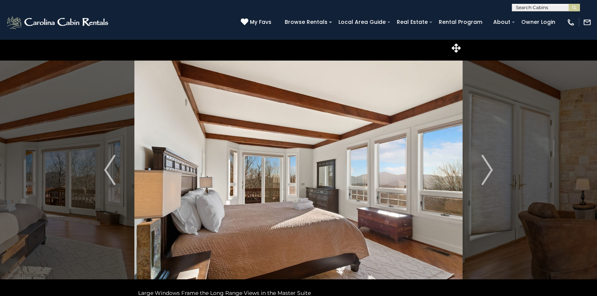
click at [484, 172] on img "Next" at bounding box center [487, 170] width 11 height 30
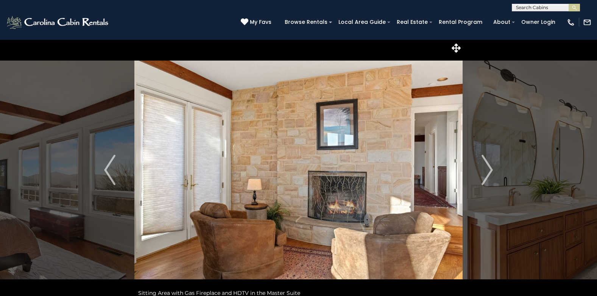
click at [484, 172] on img "Next" at bounding box center [487, 170] width 11 height 30
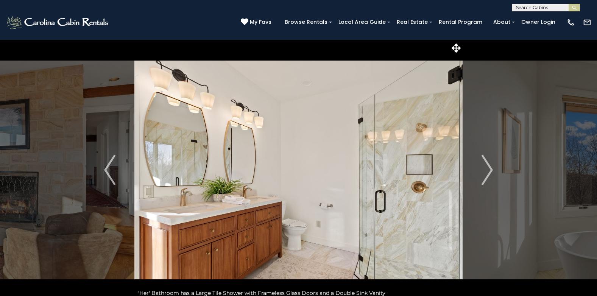
click at [484, 172] on img "Next" at bounding box center [487, 170] width 11 height 30
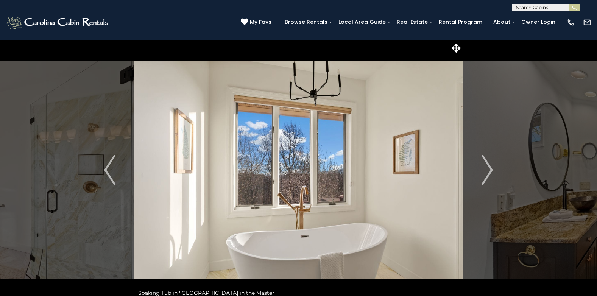
click at [484, 172] on img "Next" at bounding box center [487, 170] width 11 height 30
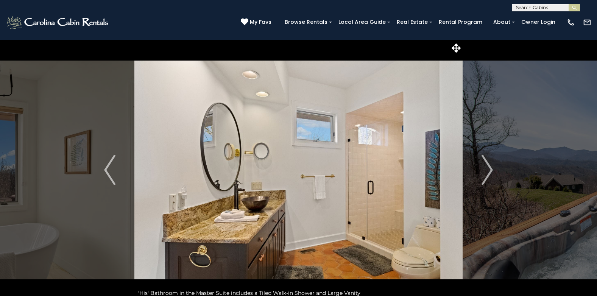
click at [484, 172] on img "Next" at bounding box center [487, 170] width 11 height 30
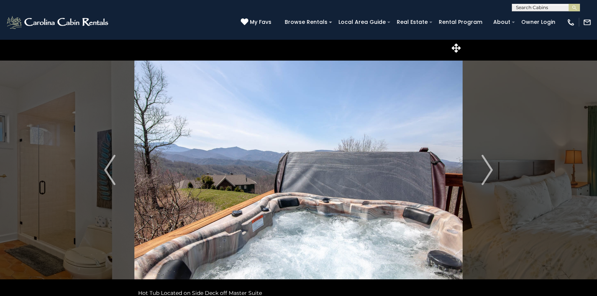
click at [484, 172] on img "Next" at bounding box center [487, 170] width 11 height 30
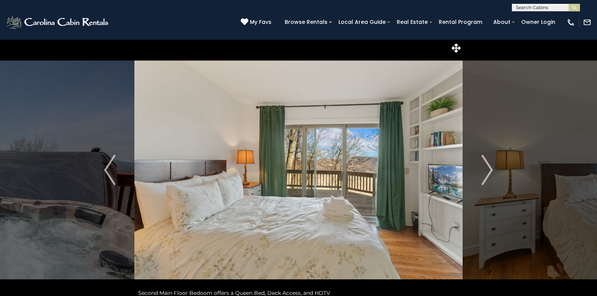
click at [484, 172] on img "Next" at bounding box center [487, 170] width 11 height 30
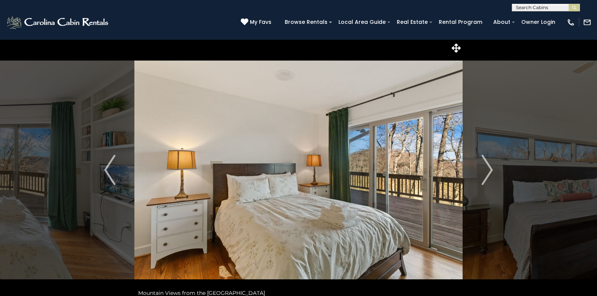
click at [484, 172] on img "Next" at bounding box center [487, 170] width 11 height 30
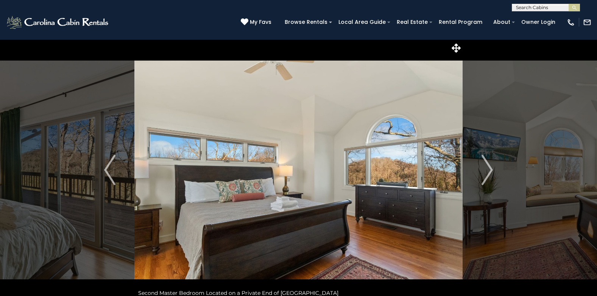
click at [484, 172] on img "Next" at bounding box center [487, 170] width 11 height 30
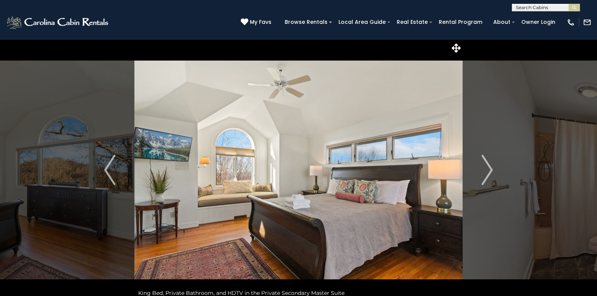
click at [484, 172] on img "Next" at bounding box center [487, 170] width 11 height 30
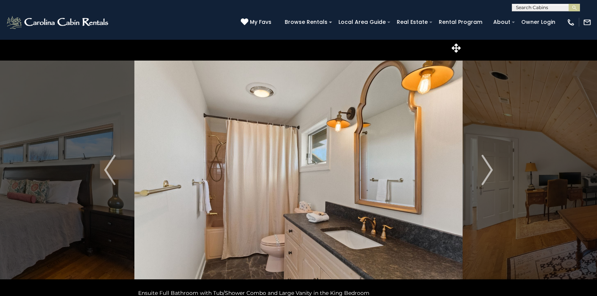
click at [484, 172] on img "Next" at bounding box center [487, 170] width 11 height 30
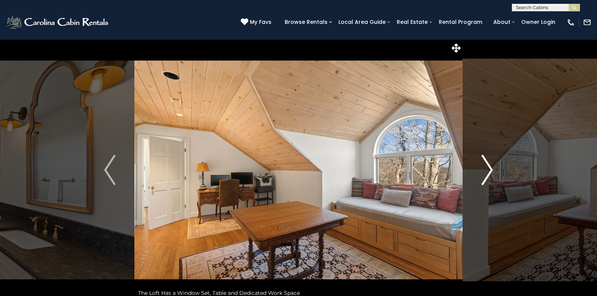
click at [483, 172] on img "Next" at bounding box center [487, 170] width 11 height 30
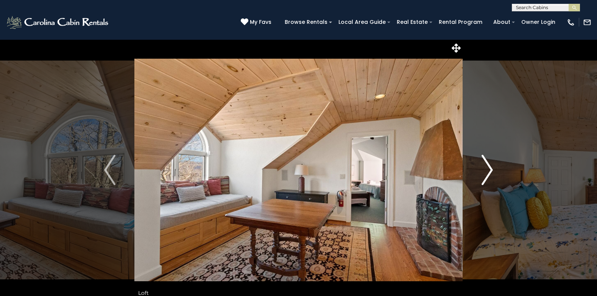
click at [483, 172] on img "Next" at bounding box center [487, 170] width 11 height 30
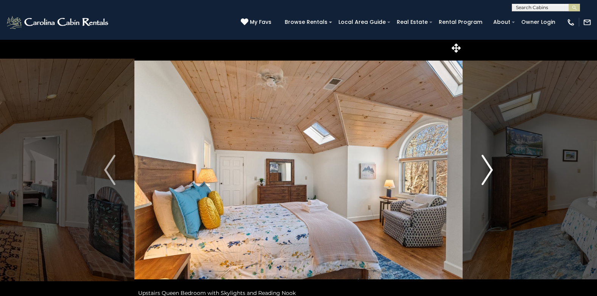
click at [483, 172] on img "Next" at bounding box center [487, 170] width 11 height 30
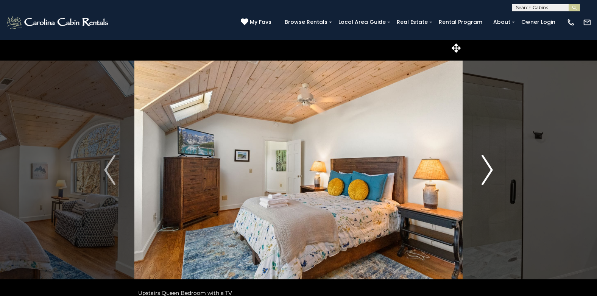
click at [483, 172] on img "Next" at bounding box center [487, 170] width 11 height 30
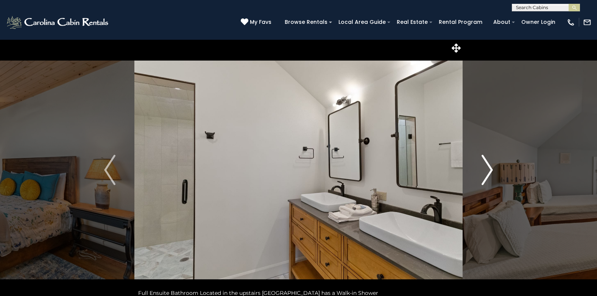
click at [483, 172] on img "Next" at bounding box center [487, 170] width 11 height 30
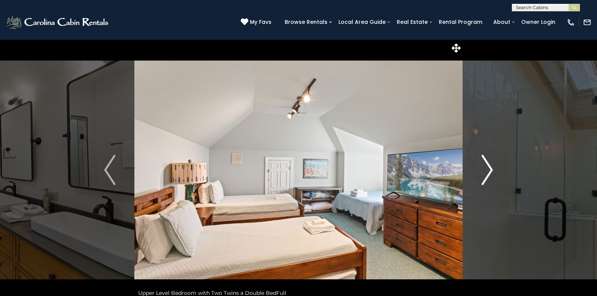
click at [483, 172] on img "Next" at bounding box center [487, 170] width 11 height 30
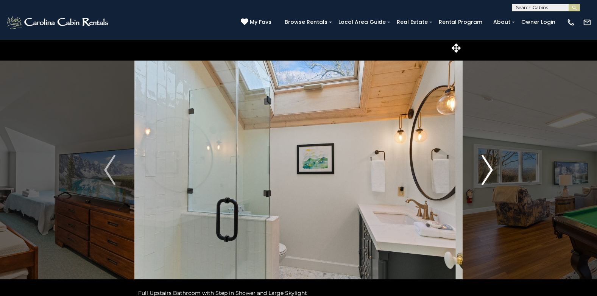
click at [483, 172] on img "Next" at bounding box center [487, 170] width 11 height 30
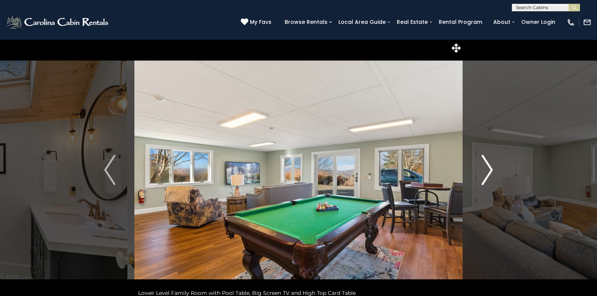
click at [483, 172] on img "Next" at bounding box center [487, 170] width 11 height 30
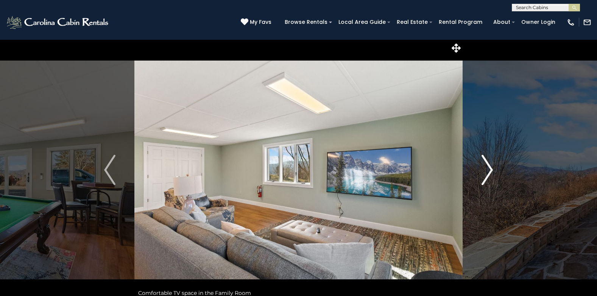
click at [483, 172] on img "Next" at bounding box center [487, 170] width 11 height 30
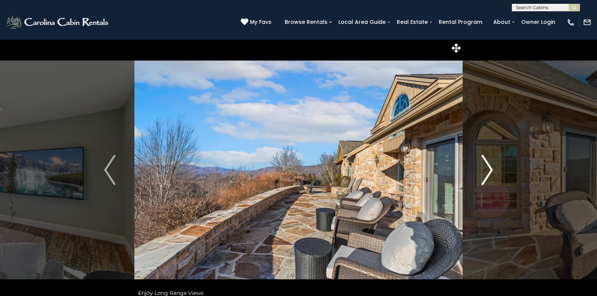
click at [483, 172] on img "Next" at bounding box center [487, 170] width 11 height 30
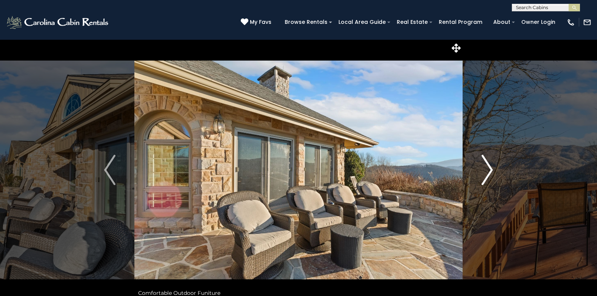
click at [483, 172] on img "Next" at bounding box center [487, 170] width 11 height 30
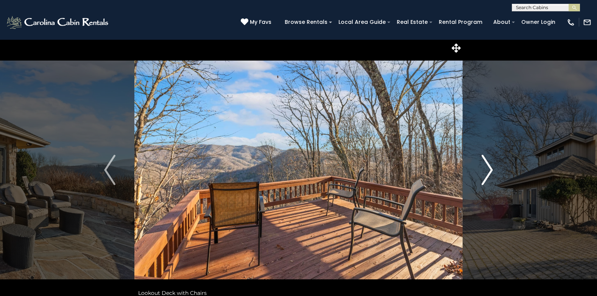
click at [483, 172] on img "Next" at bounding box center [487, 170] width 11 height 30
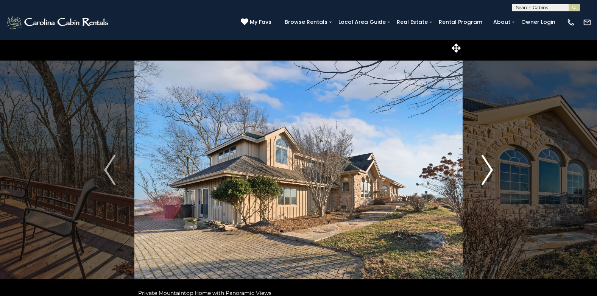
click at [483, 173] on img "Next" at bounding box center [487, 170] width 11 height 30
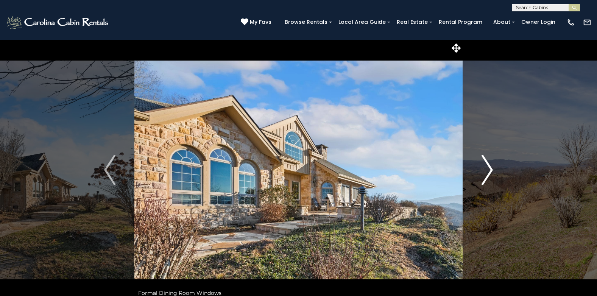
click at [483, 173] on img "Next" at bounding box center [487, 170] width 11 height 30
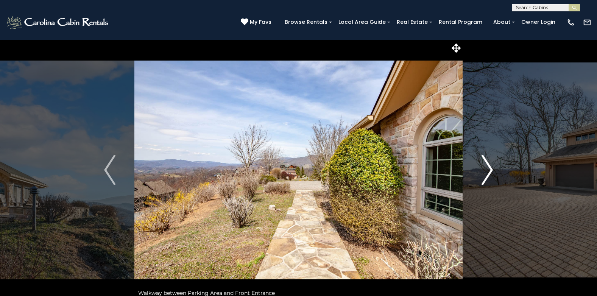
click at [483, 173] on img "Next" at bounding box center [487, 170] width 11 height 30
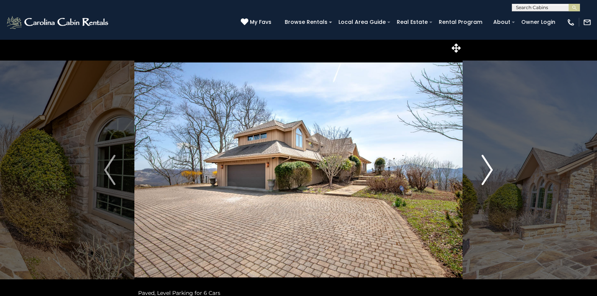
click at [483, 173] on img "Next" at bounding box center [487, 170] width 11 height 30
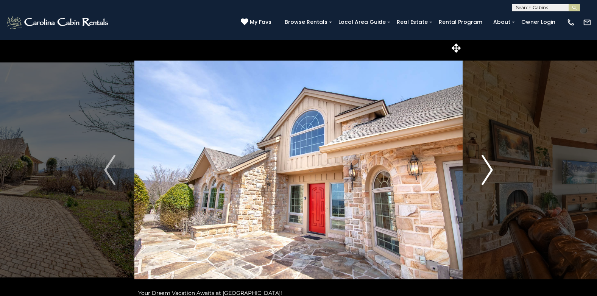
click at [482, 173] on img "Next" at bounding box center [487, 170] width 11 height 30
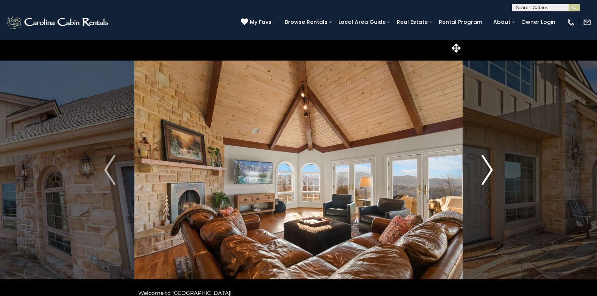
click at [482, 173] on img "Next" at bounding box center [487, 170] width 11 height 30
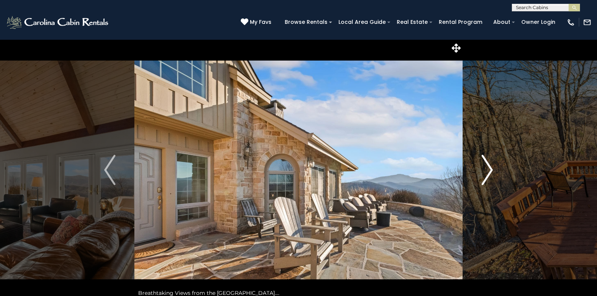
click at [482, 173] on img "Next" at bounding box center [487, 170] width 11 height 30
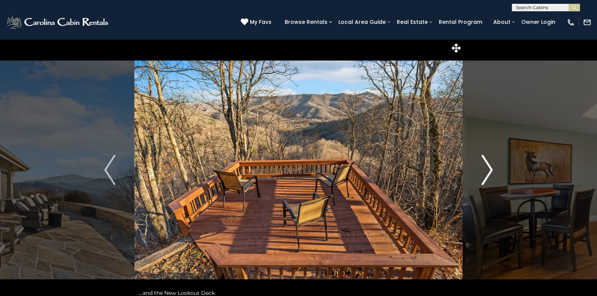
click at [482, 173] on img "Next" at bounding box center [487, 170] width 11 height 30
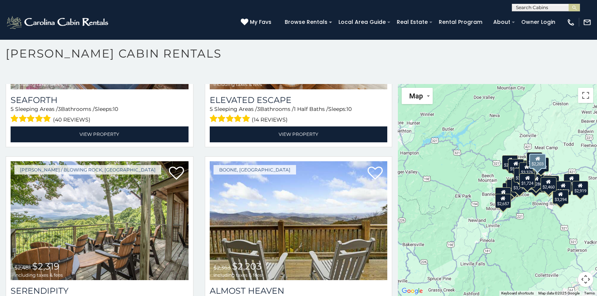
scroll to position [2273, 0]
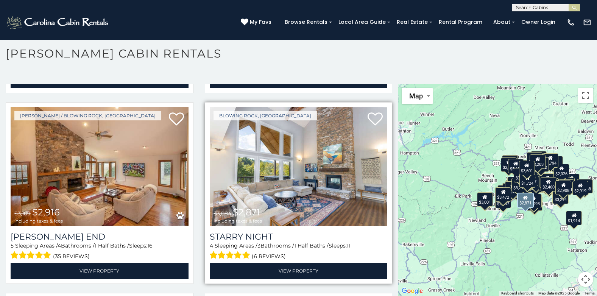
scroll to position [3014, 0]
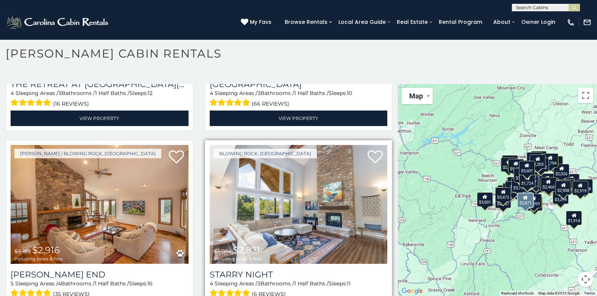
click at [372, 174] on img at bounding box center [299, 204] width 178 height 119
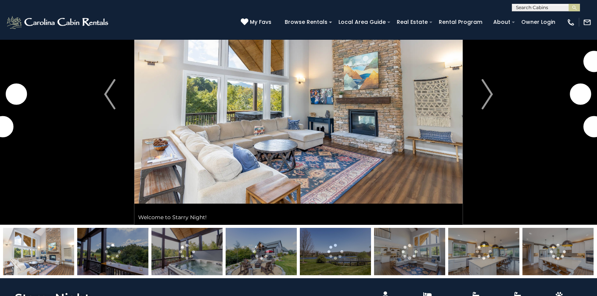
click at [264, 255] on img at bounding box center [261, 251] width 71 height 47
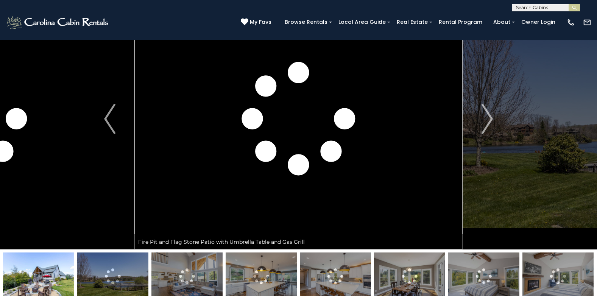
scroll to position [38, 0]
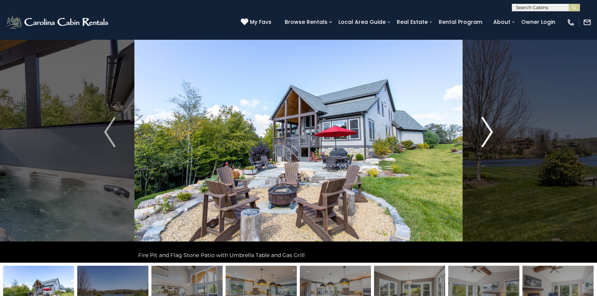
click at [474, 138] on button "Next" at bounding box center [487, 132] width 49 height 261
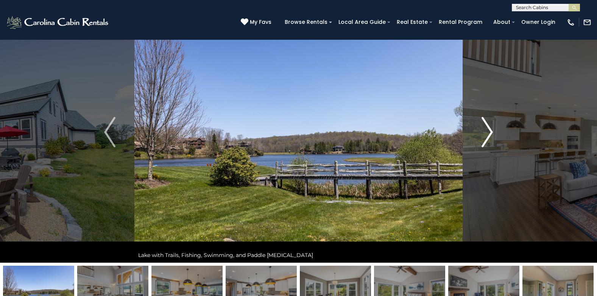
click at [474, 138] on button "Next" at bounding box center [487, 132] width 49 height 261
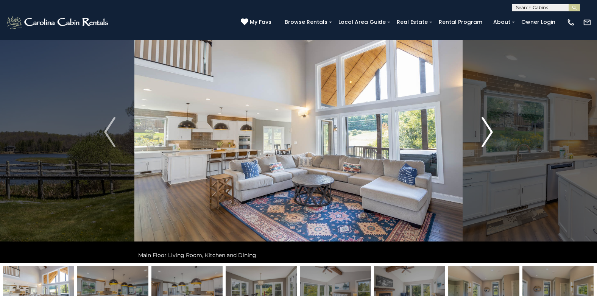
click at [474, 137] on button "Next" at bounding box center [487, 132] width 49 height 261
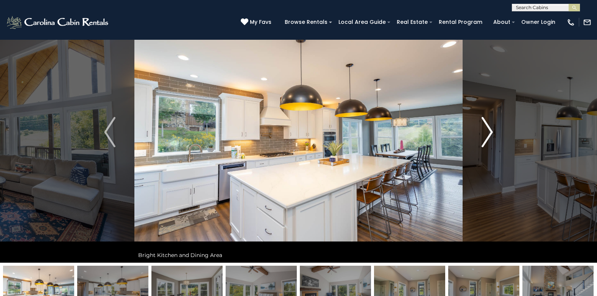
click at [473, 136] on button "Next" at bounding box center [487, 132] width 49 height 261
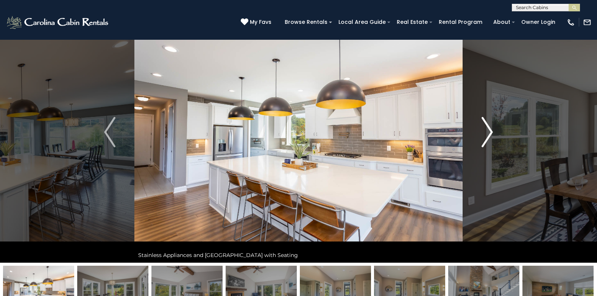
click at [473, 136] on button "Next" at bounding box center [487, 132] width 49 height 261
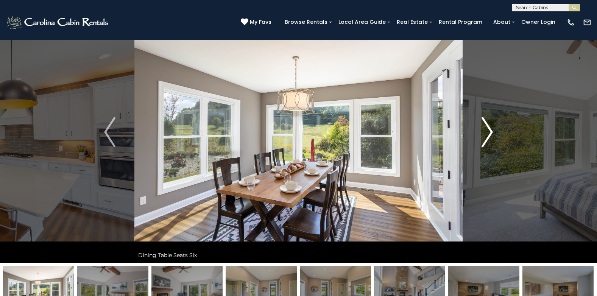
click at [473, 136] on button "Next" at bounding box center [487, 132] width 49 height 261
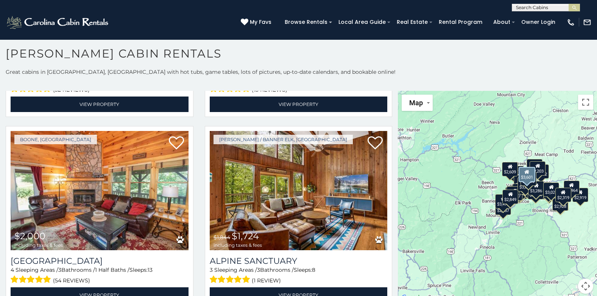
scroll to position [2462, 0]
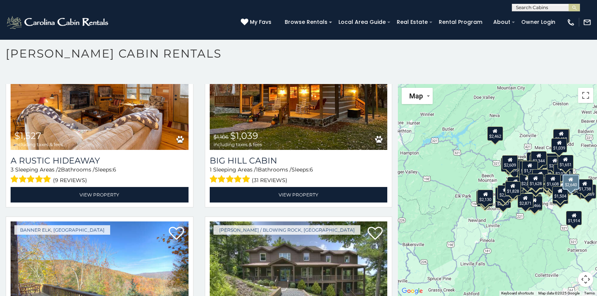
scroll to position [6792, 0]
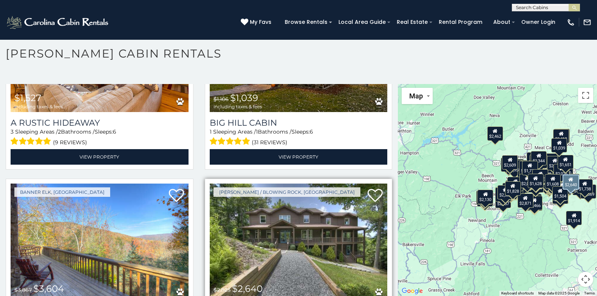
click at [353, 184] on img at bounding box center [299, 243] width 178 height 119
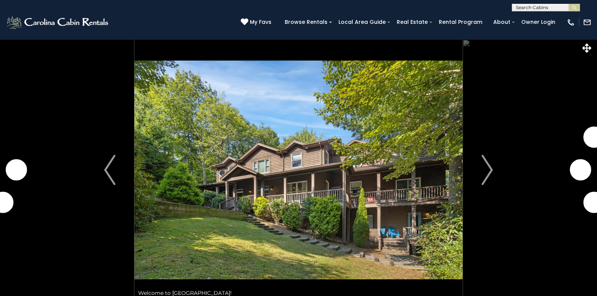
click at [489, 180] on img "Next" at bounding box center [487, 170] width 11 height 30
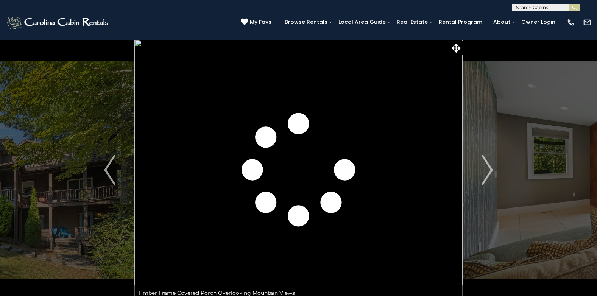
click at [489, 180] on img "Next" at bounding box center [487, 170] width 11 height 30
